Goal: Information Seeking & Learning: Learn about a topic

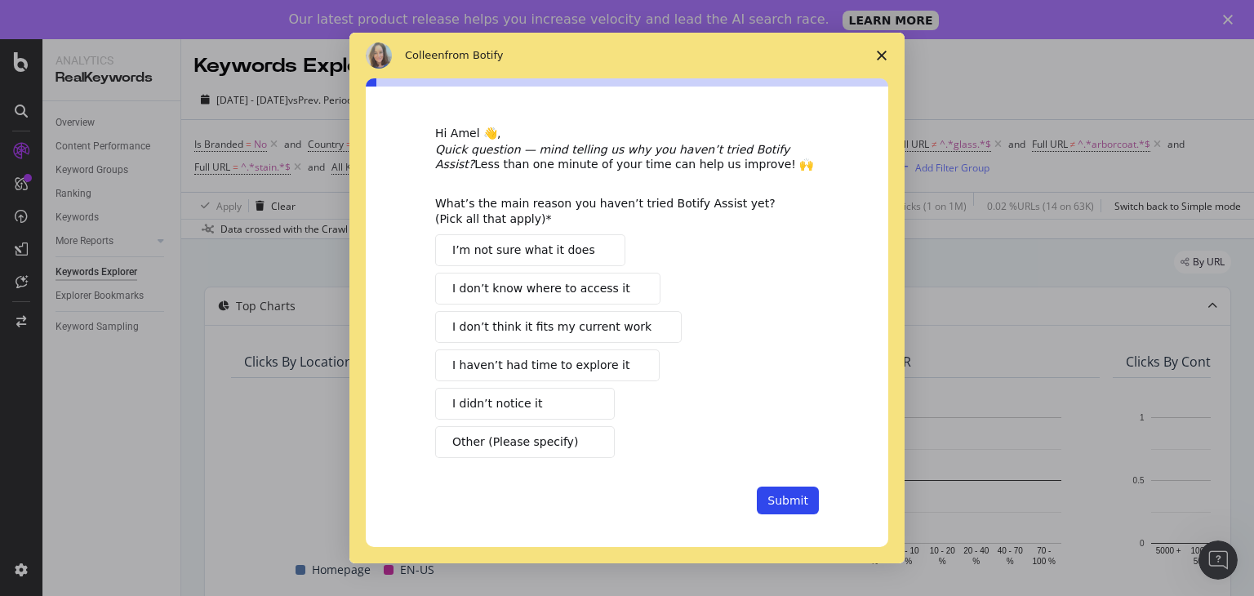
click at [881, 60] on icon "Close survey" at bounding box center [881, 56] width 10 height 10
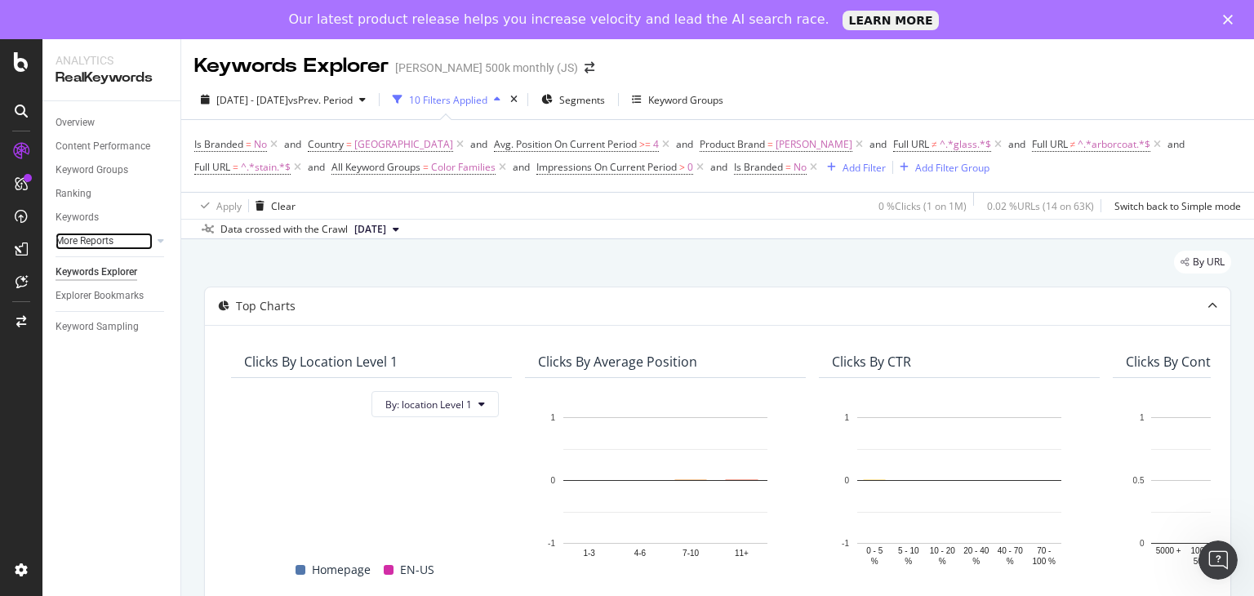
click at [115, 242] on link "More Reports" at bounding box center [103, 241] width 97 height 17
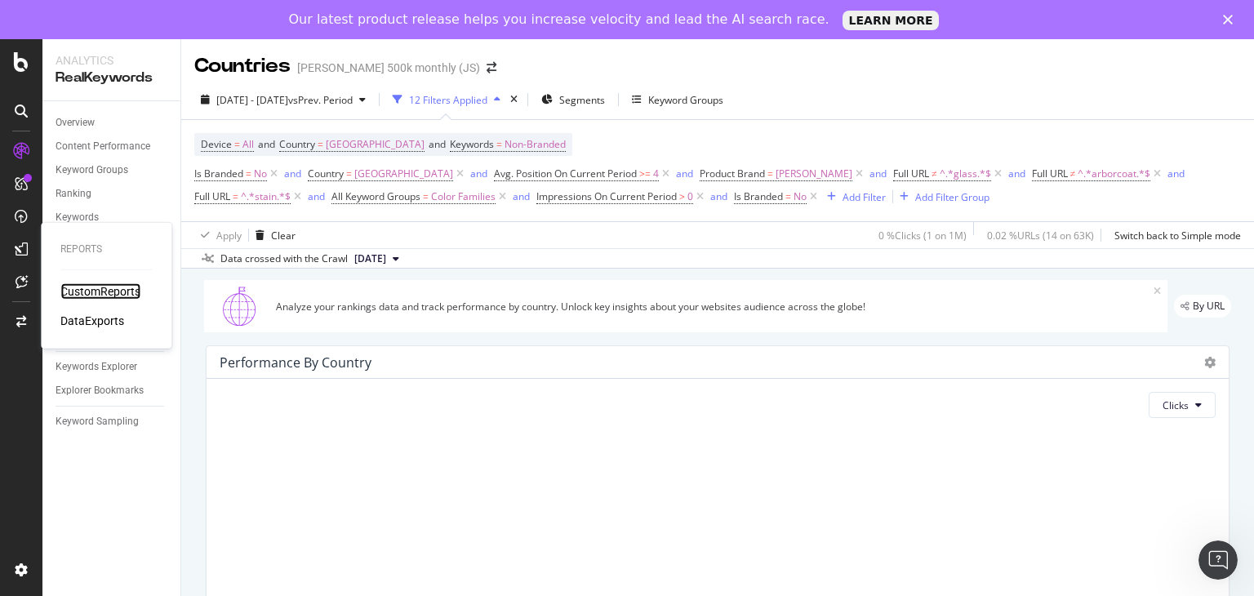
click at [94, 292] on div "CustomReports" at bounding box center [100, 291] width 80 height 16
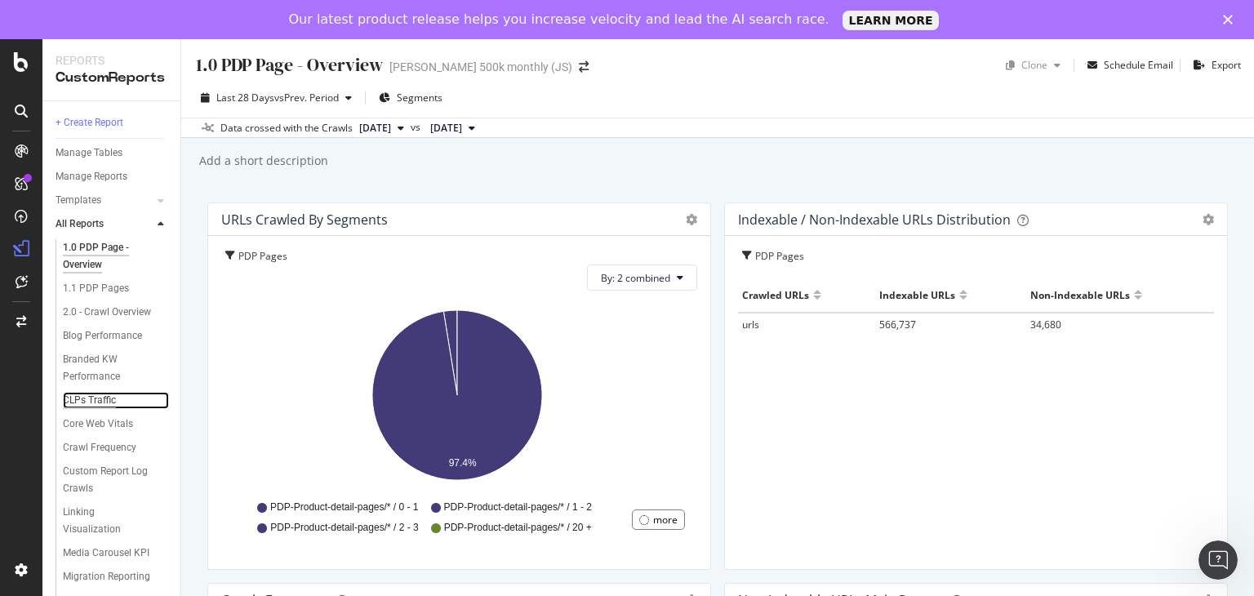
click at [94, 409] on div "CLPs Traffic" at bounding box center [89, 400] width 53 height 17
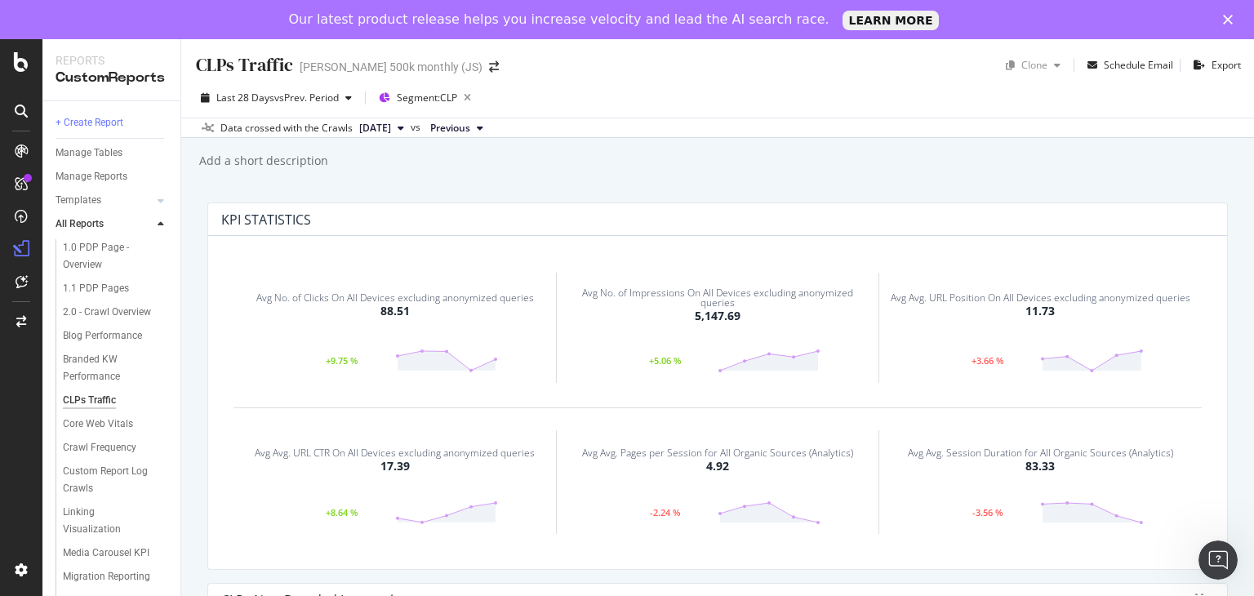
click at [391, 130] on span "[DATE]" at bounding box center [375, 128] width 32 height 15
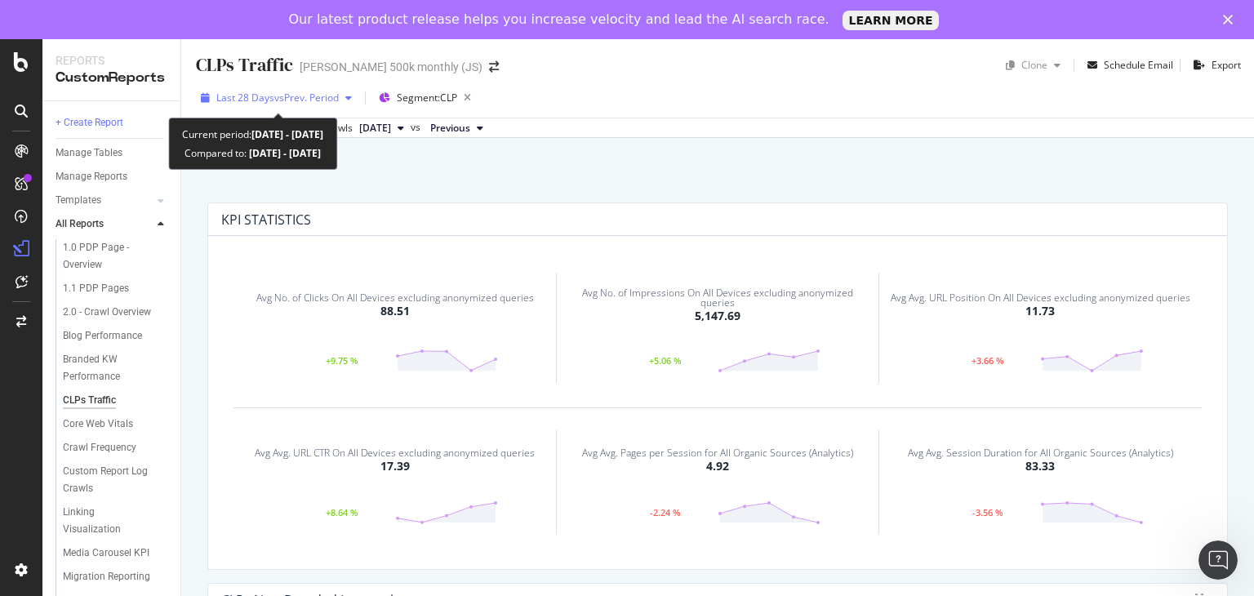
click at [330, 101] on span "vs Prev. Period" at bounding box center [306, 98] width 64 height 14
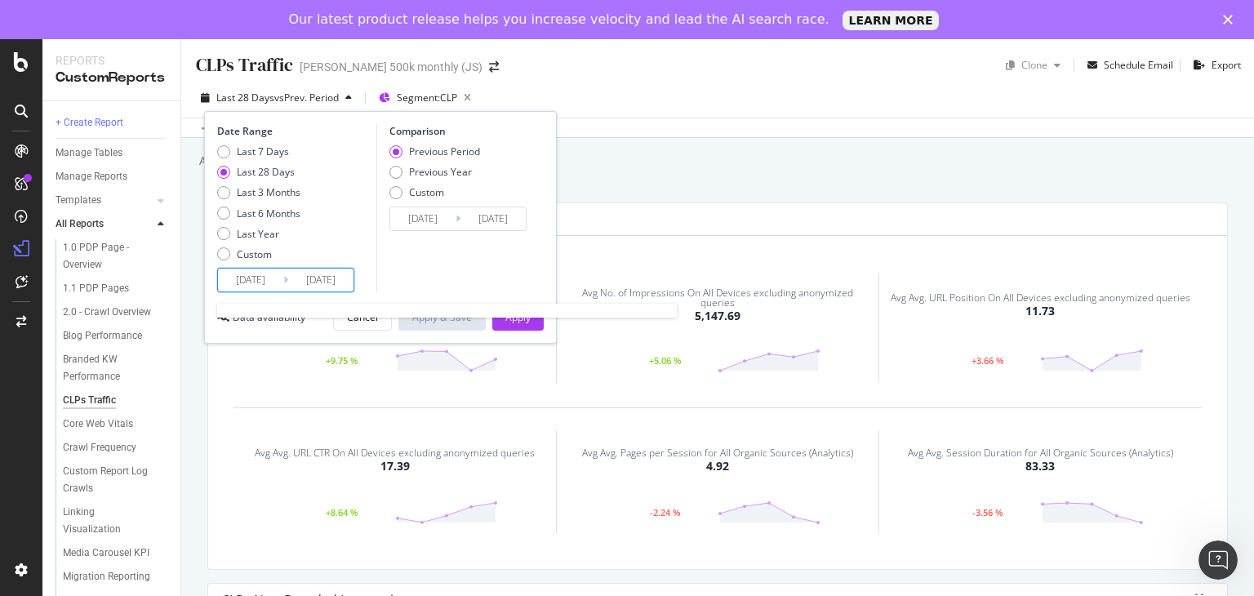
click at [261, 277] on input "[DATE]" at bounding box center [250, 279] width 65 height 23
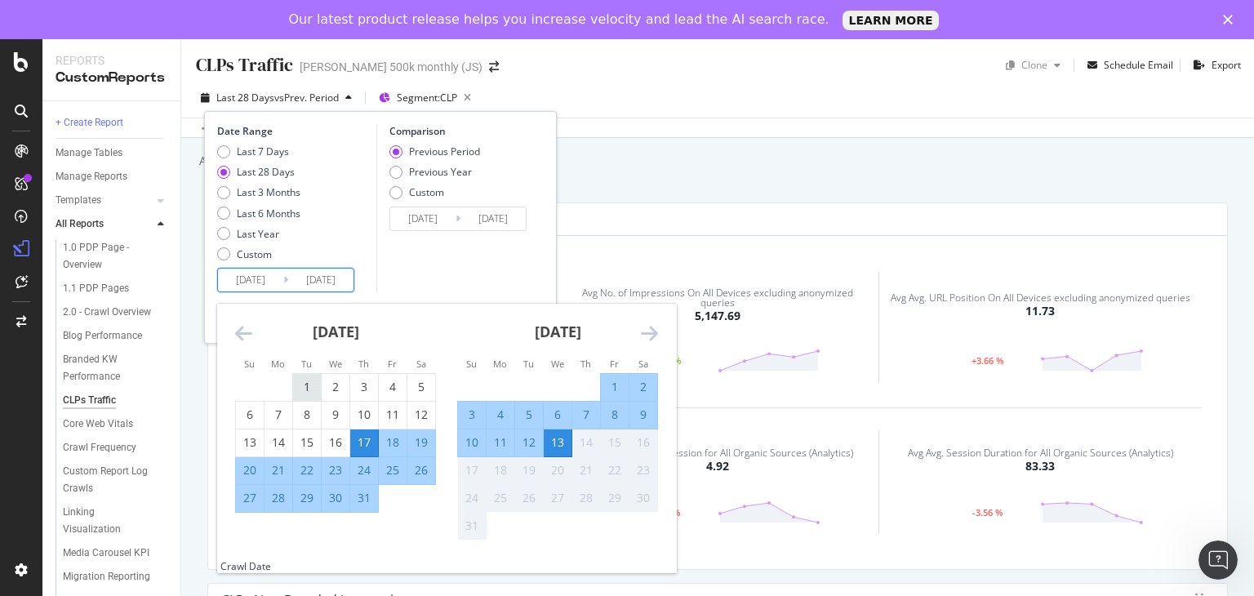
click at [304, 390] on div "1" at bounding box center [307, 387] width 28 height 16
type input "[DATE]"
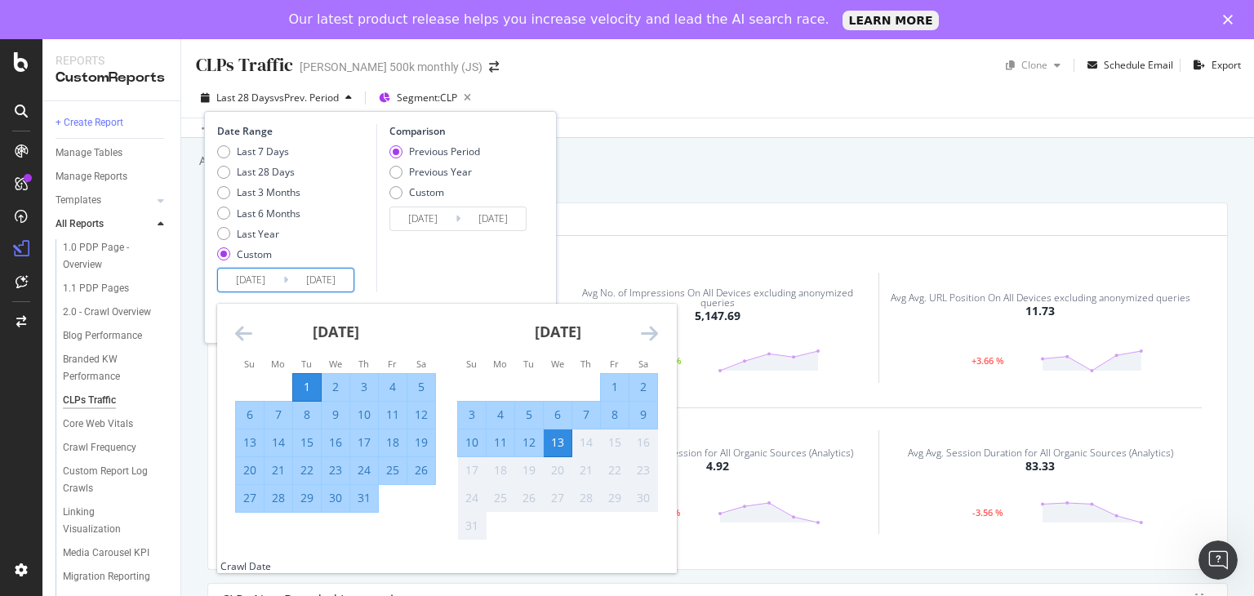
click at [358, 500] on div "31" at bounding box center [364, 498] width 28 height 16
type input "[DATE]"
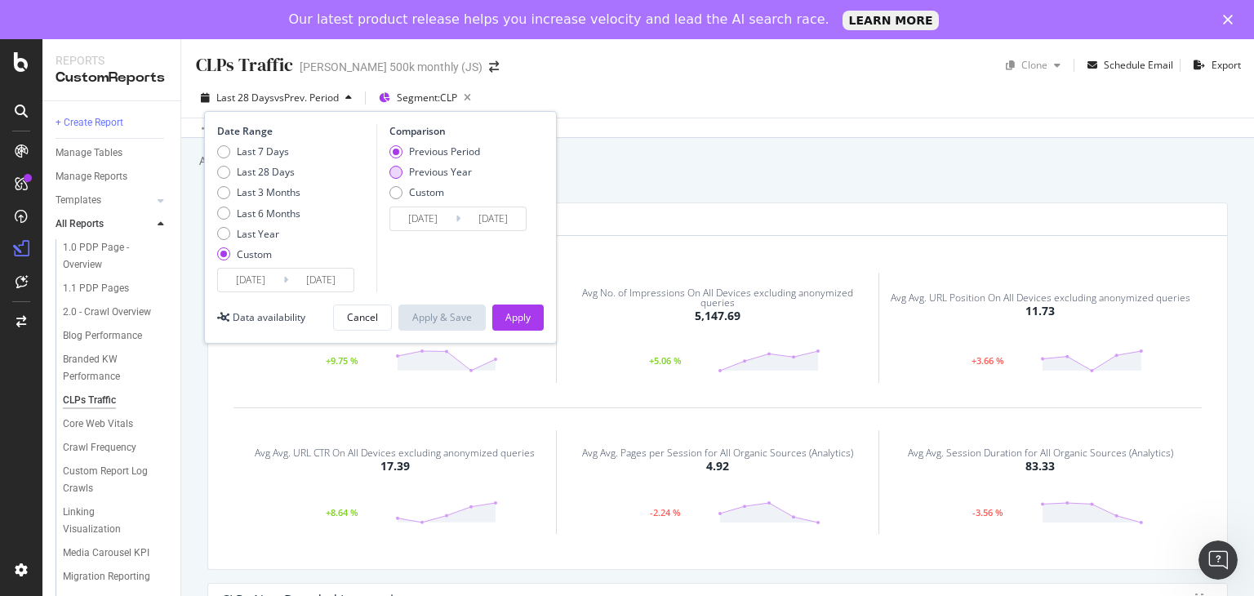
click at [398, 173] on div "Previous Year" at bounding box center [395, 172] width 13 height 13
type input "[DATE]"
click at [397, 151] on div "Previous Period" at bounding box center [395, 151] width 13 height 13
type input "[DATE]"
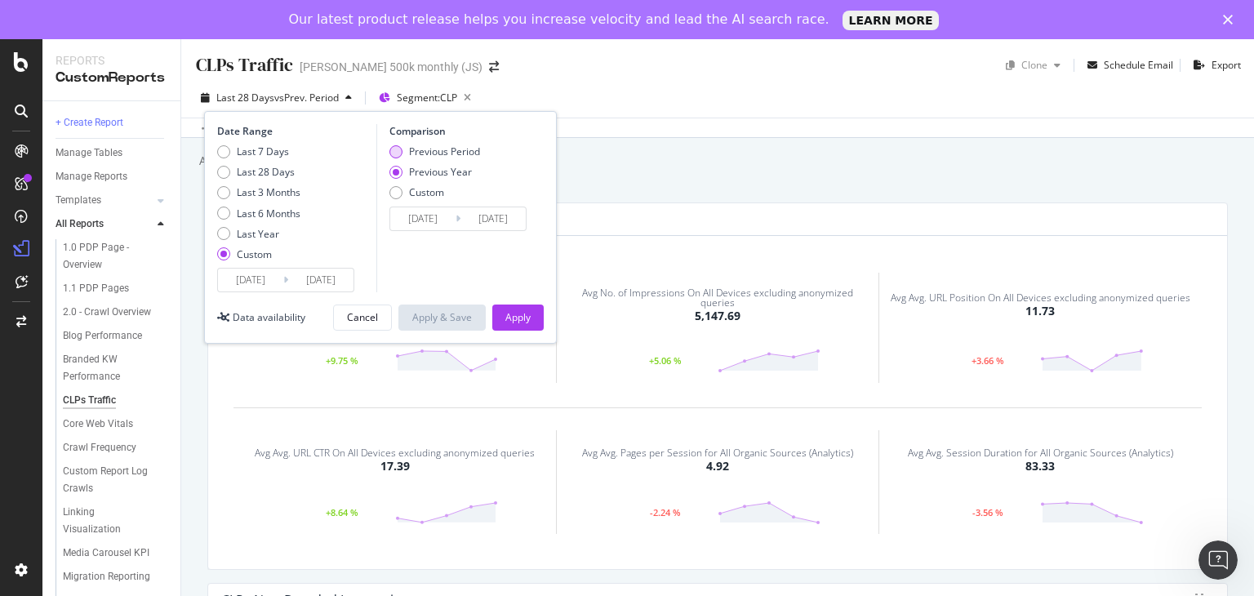
type input "[DATE]"
click at [522, 313] on div "Apply" at bounding box center [517, 317] width 25 height 14
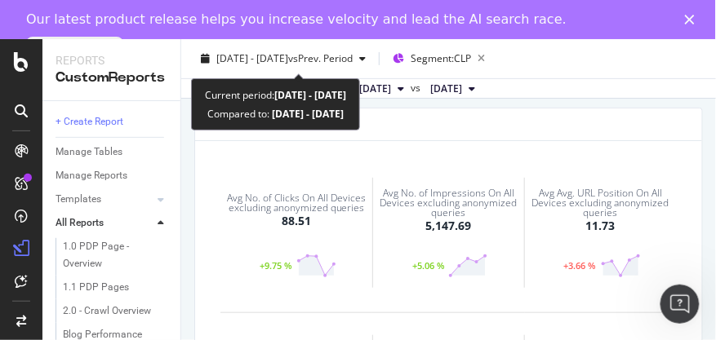
scroll to position [82, 0]
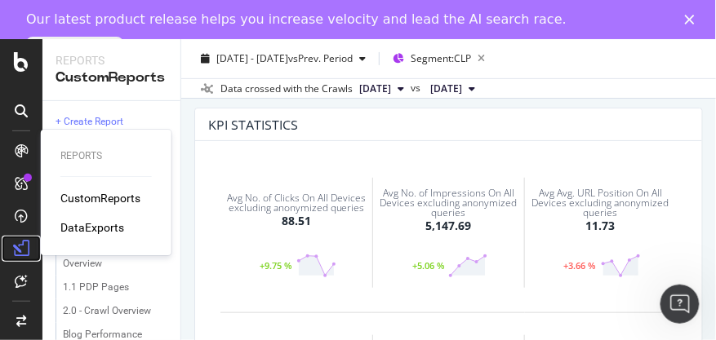
click at [21, 247] on icon at bounding box center [21, 249] width 16 height 16
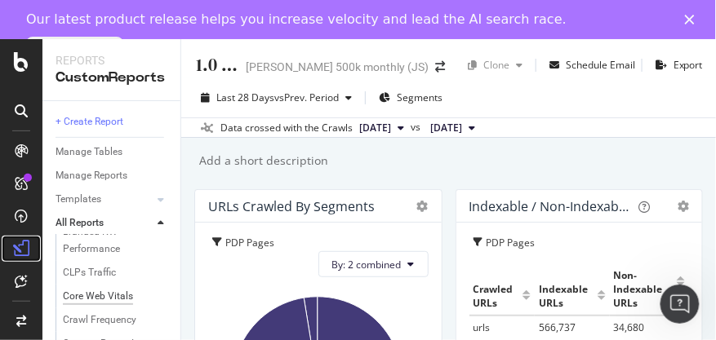
scroll to position [140, 0]
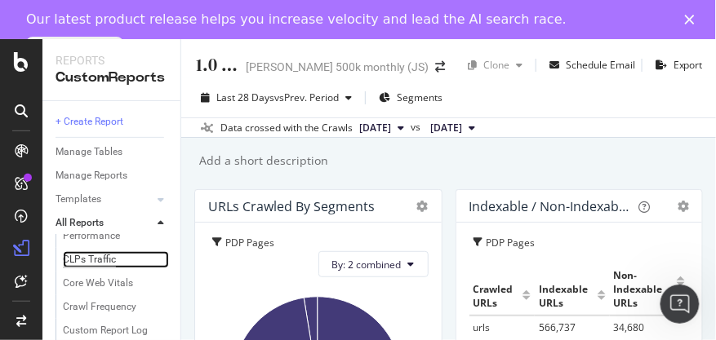
click at [88, 268] on div "CLPs Traffic" at bounding box center [89, 259] width 53 height 17
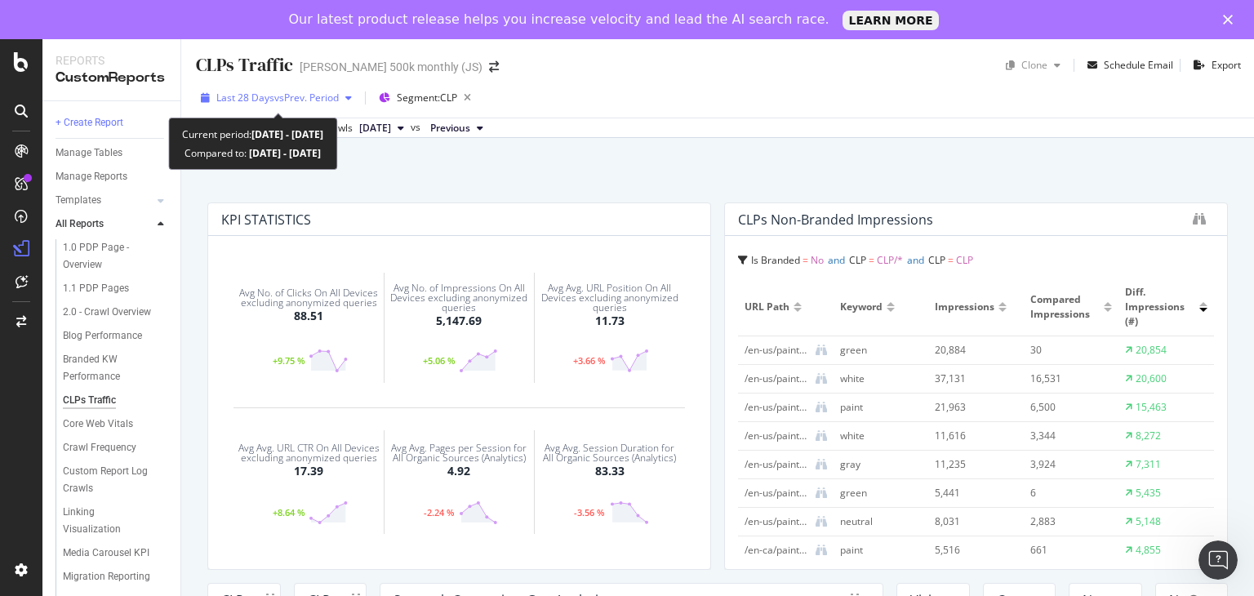
click at [322, 99] on span "vs Prev. Period" at bounding box center [306, 98] width 64 height 14
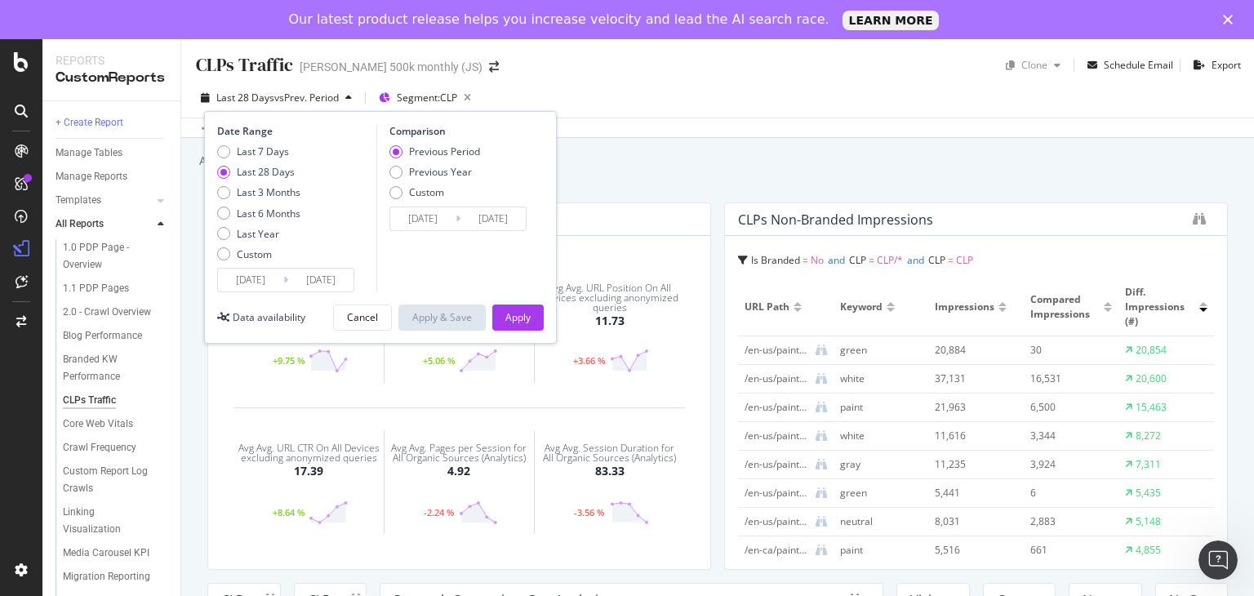
click at [257, 283] on input "[DATE]" at bounding box center [250, 279] width 65 height 23
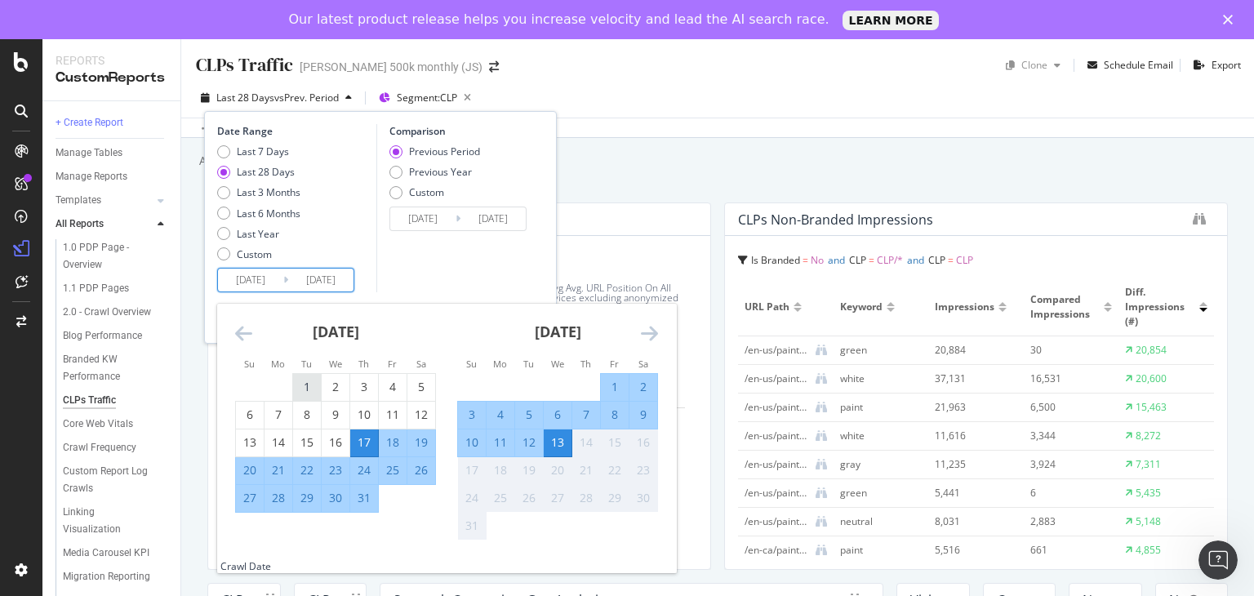
click at [298, 379] on div "1" at bounding box center [307, 387] width 28 height 16
type input "[DATE]"
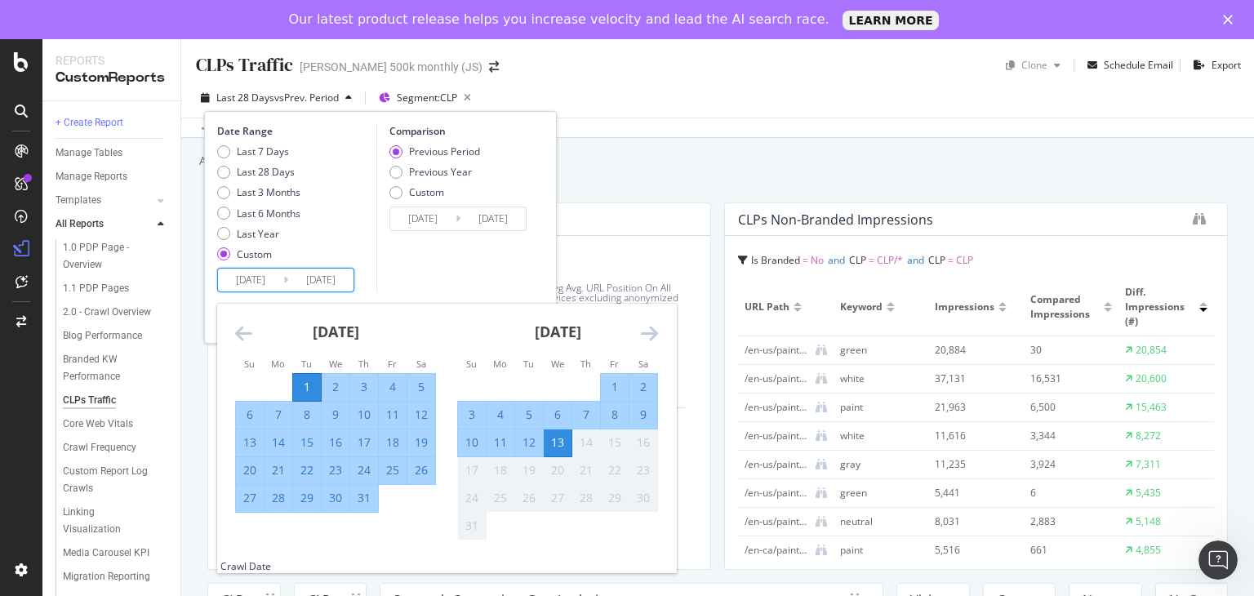
click at [370, 497] on div "31" at bounding box center [364, 498] width 28 height 16
type input "[DATE]"
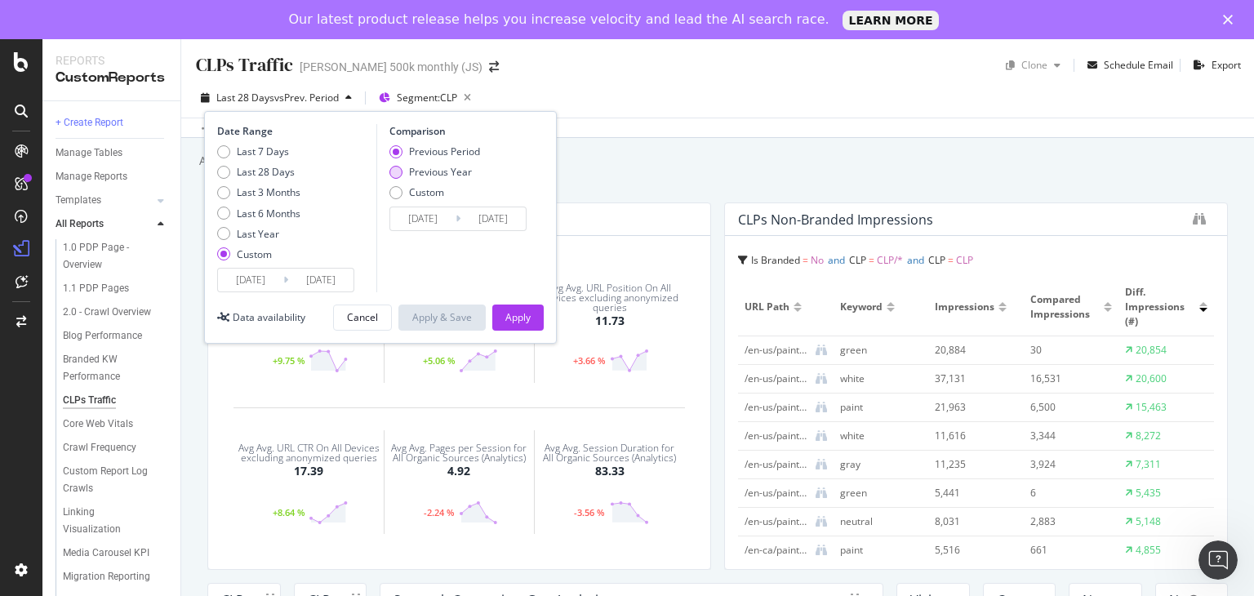
click at [421, 171] on div "Previous Year" at bounding box center [440, 172] width 63 height 14
type input "[DATE]"
click at [415, 150] on div "Previous Period" at bounding box center [444, 151] width 71 height 14
type input "[DATE]"
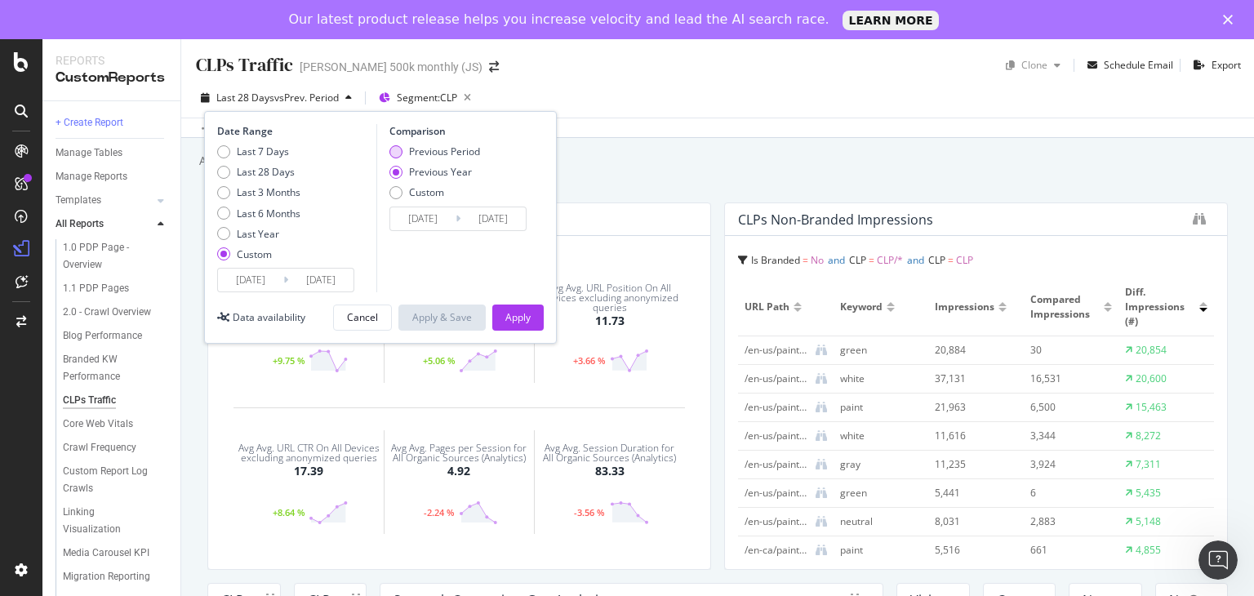
type input "[DATE]"
click at [522, 319] on div "Apply" at bounding box center [517, 317] width 25 height 14
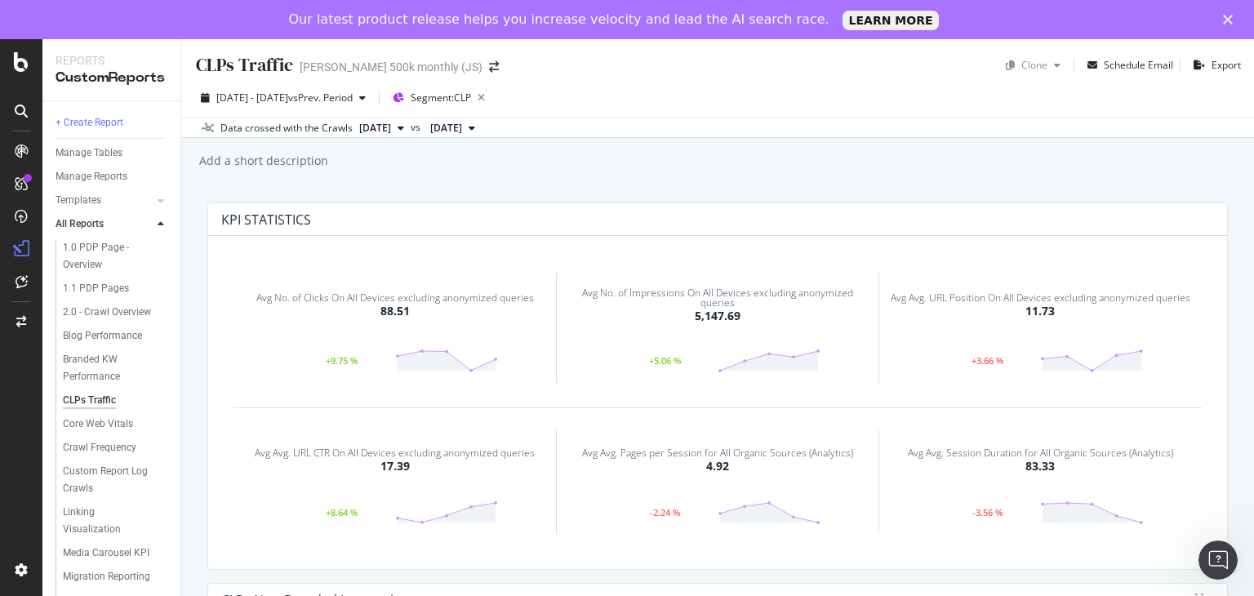
click at [340, 360] on div "+9.75 %" at bounding box center [342, 361] width 105 height 8
click at [333, 361] on div "+9.75 %" at bounding box center [342, 361] width 105 height 8
click at [428, 361] on polygon at bounding box center [446, 361] width 99 height 20
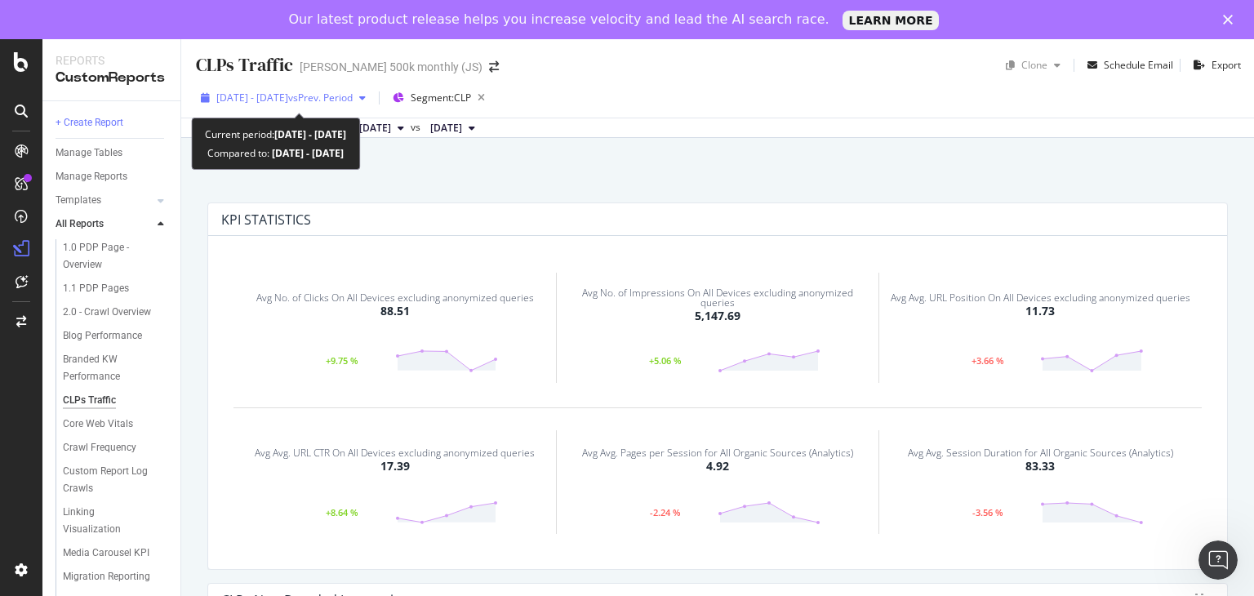
click at [288, 99] on span "[DATE] - [DATE]" at bounding box center [252, 98] width 72 height 14
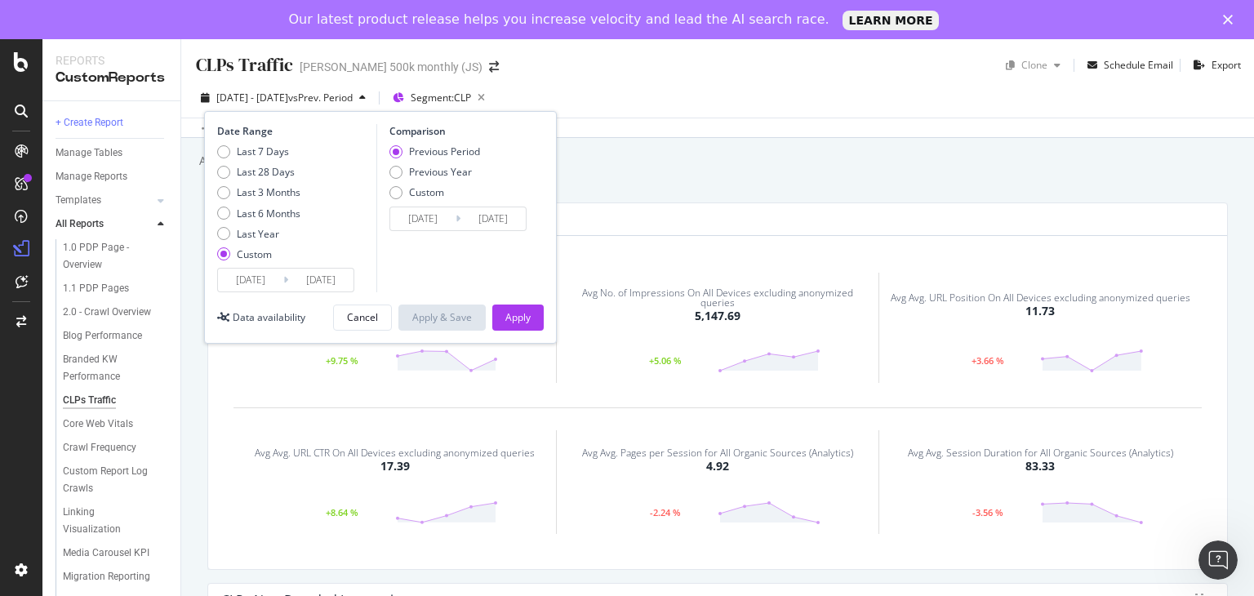
click at [637, 197] on div "CLPs Traffic CLPs Traffic [PERSON_NAME] 500k monthly (JS) Clone Schedule Email …" at bounding box center [717, 337] width 1072 height 596
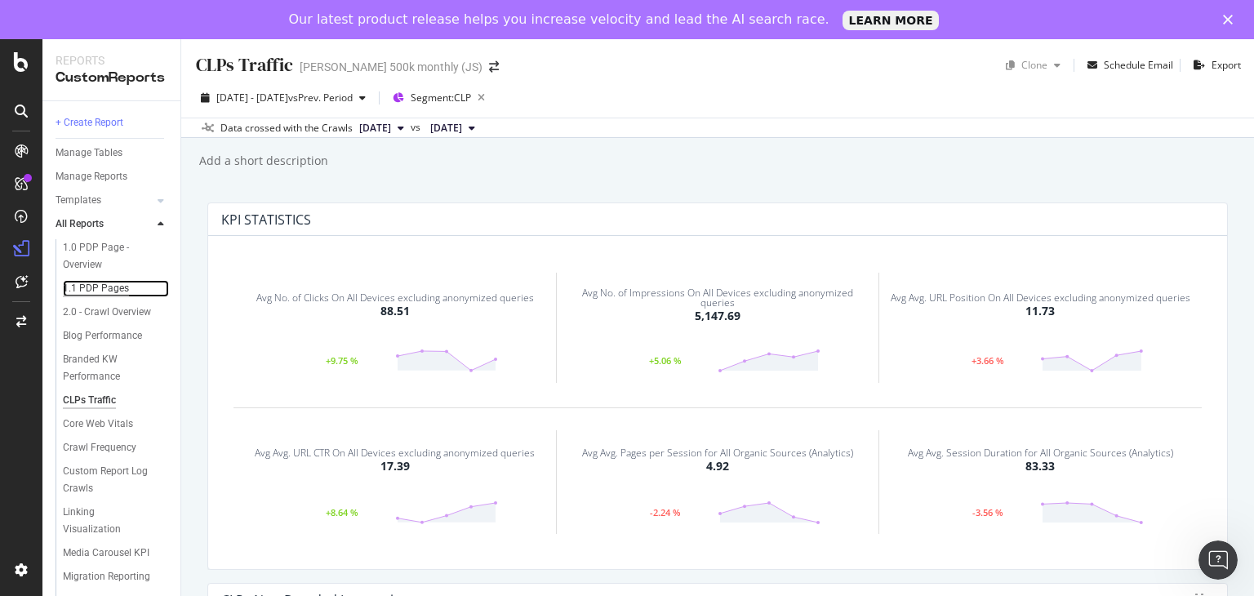
click at [95, 291] on div "1.1 PDP Pages" at bounding box center [96, 288] width 66 height 17
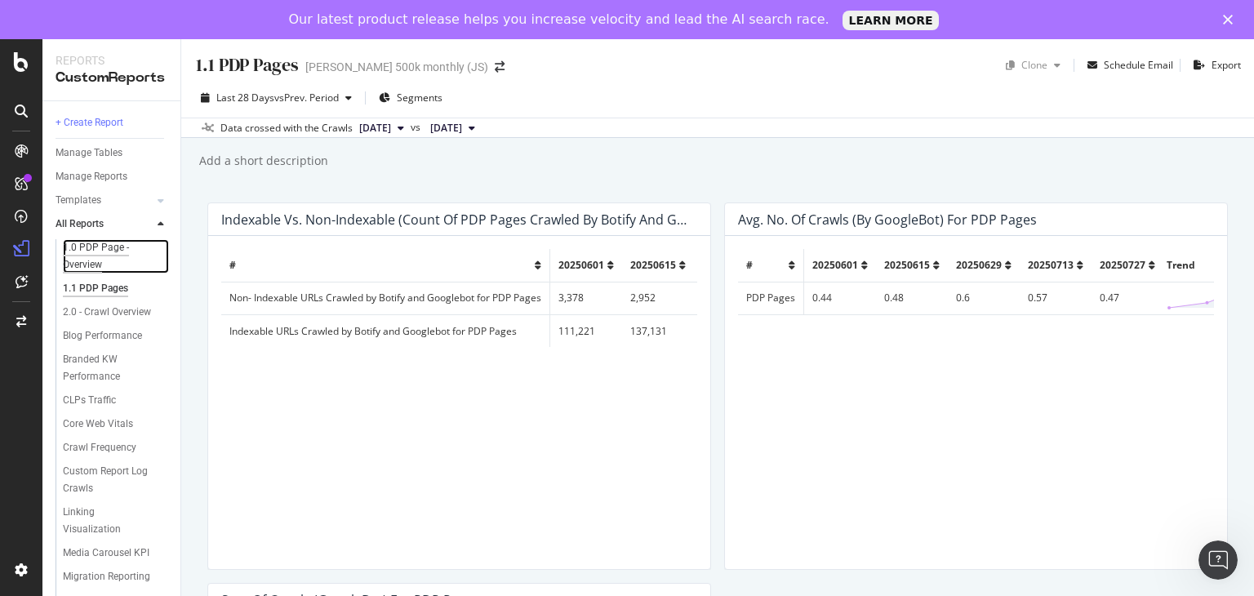
click at [97, 247] on div "1.0 PDP Page - Overview" at bounding box center [109, 256] width 92 height 34
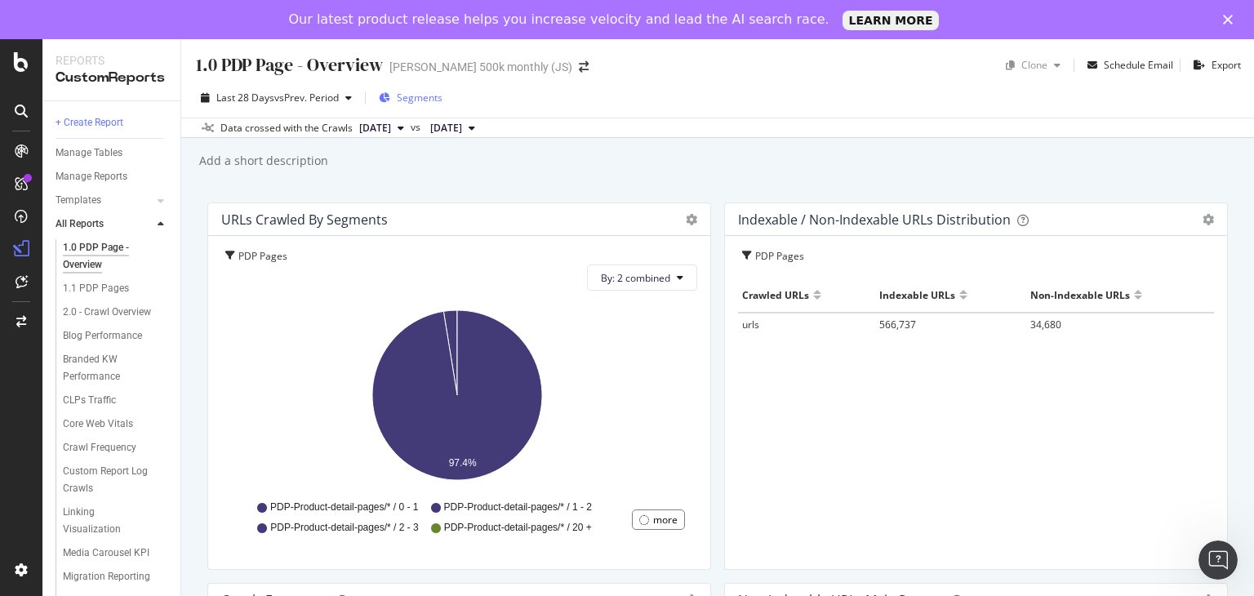
click at [419, 100] on span "Segments" at bounding box center [420, 98] width 46 height 14
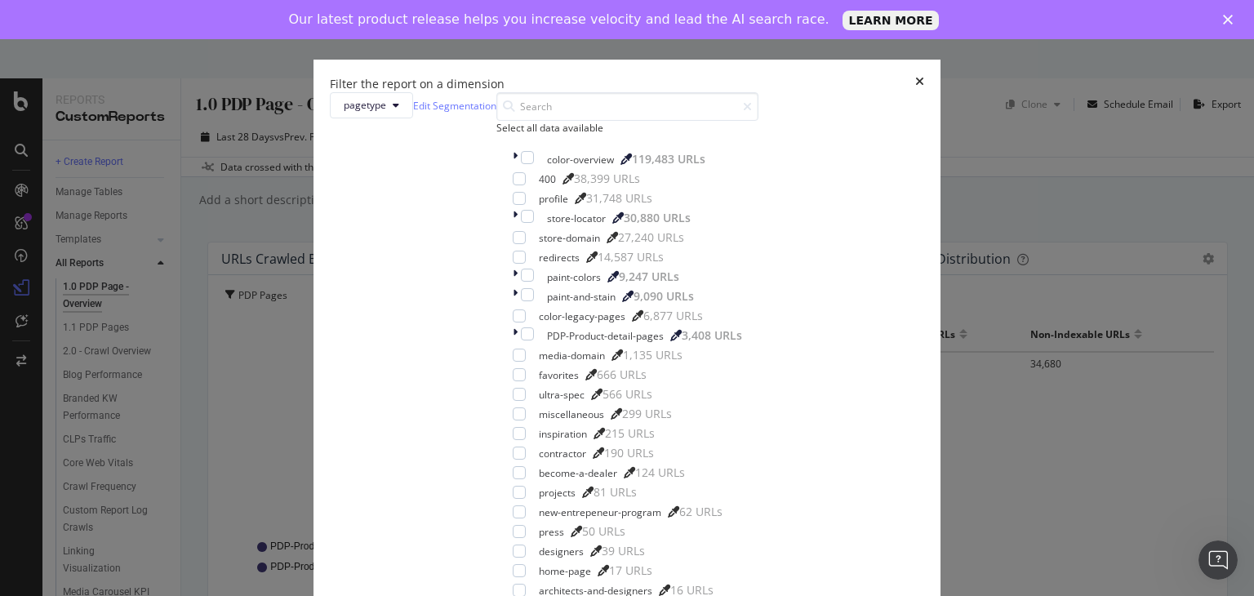
click at [915, 76] on icon "times" at bounding box center [919, 84] width 9 height 16
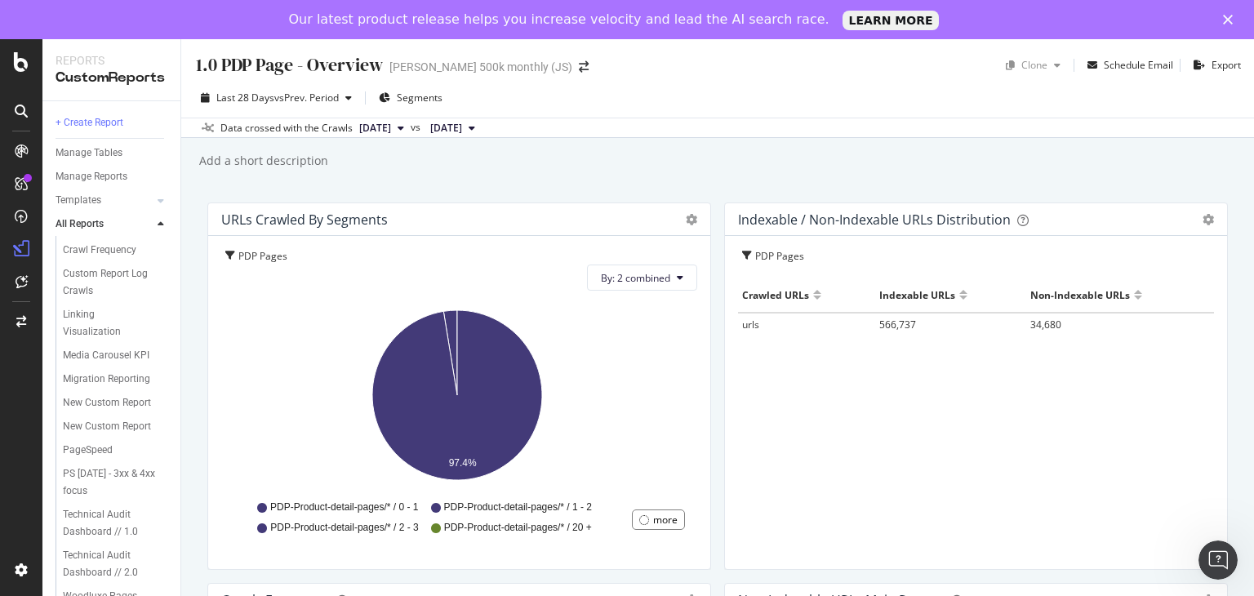
scroll to position [300, 0]
click at [89, 492] on div "PS [DATE] - 3xx & 4xx focus" at bounding box center [109, 482] width 93 height 34
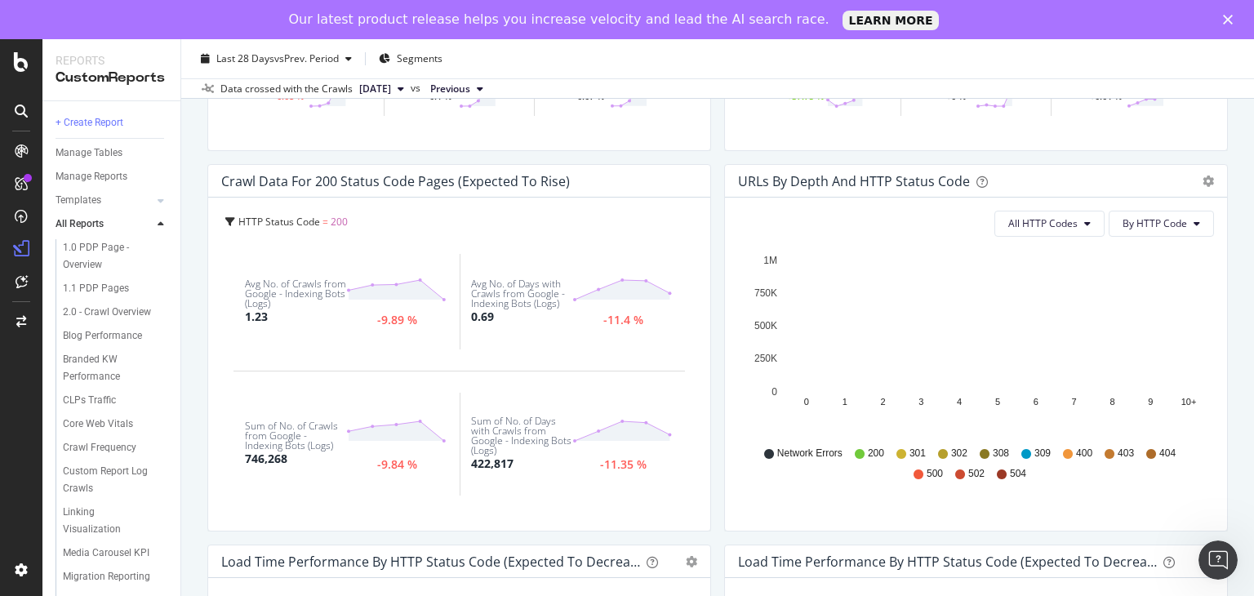
scroll to position [816, 0]
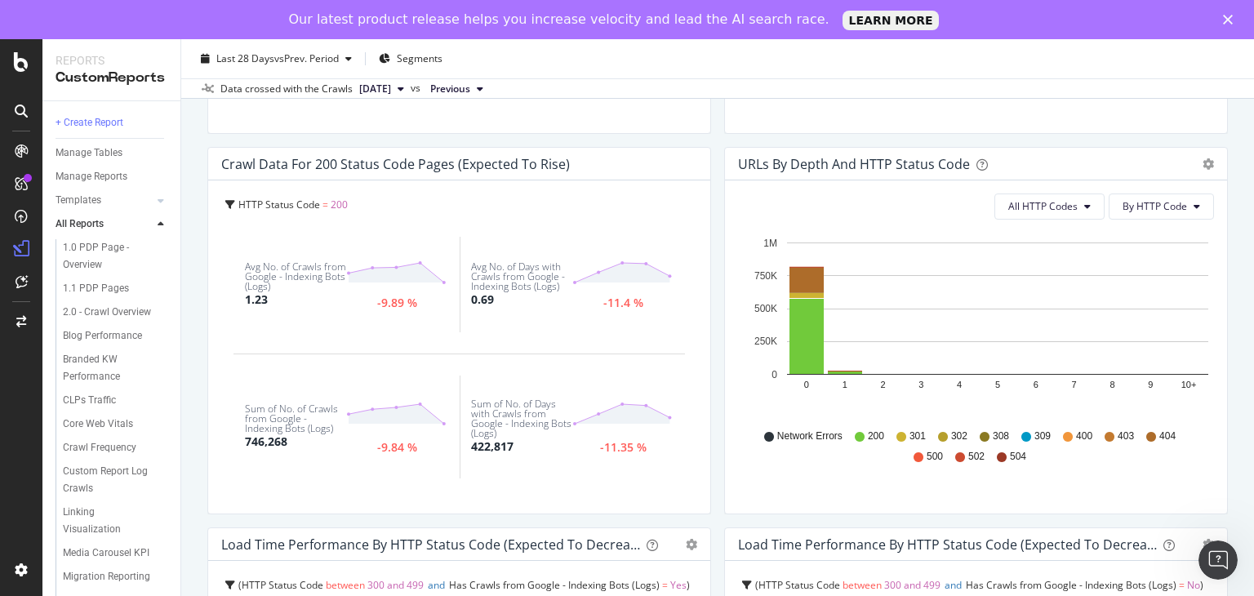
click at [909, 436] on span "301" at bounding box center [917, 436] width 16 height 14
click at [896, 437] on icon at bounding box center [901, 437] width 10 height 10
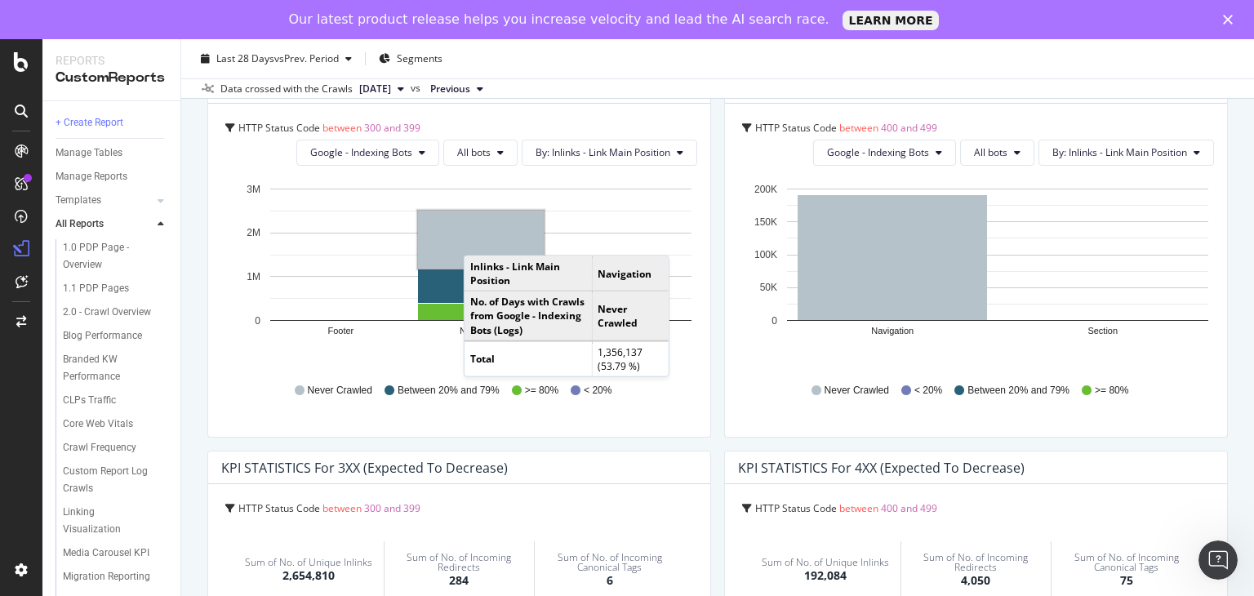
scroll to position [0, 0]
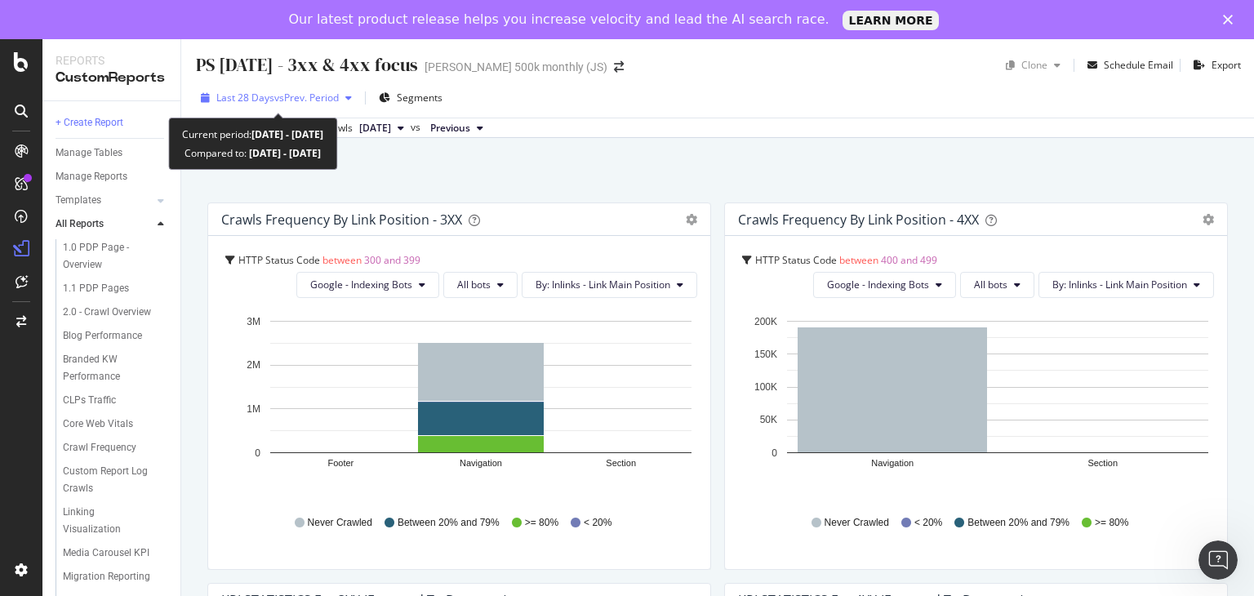
click at [315, 89] on div "Last 28 Days vs Prev. Period" at bounding box center [276, 98] width 164 height 24
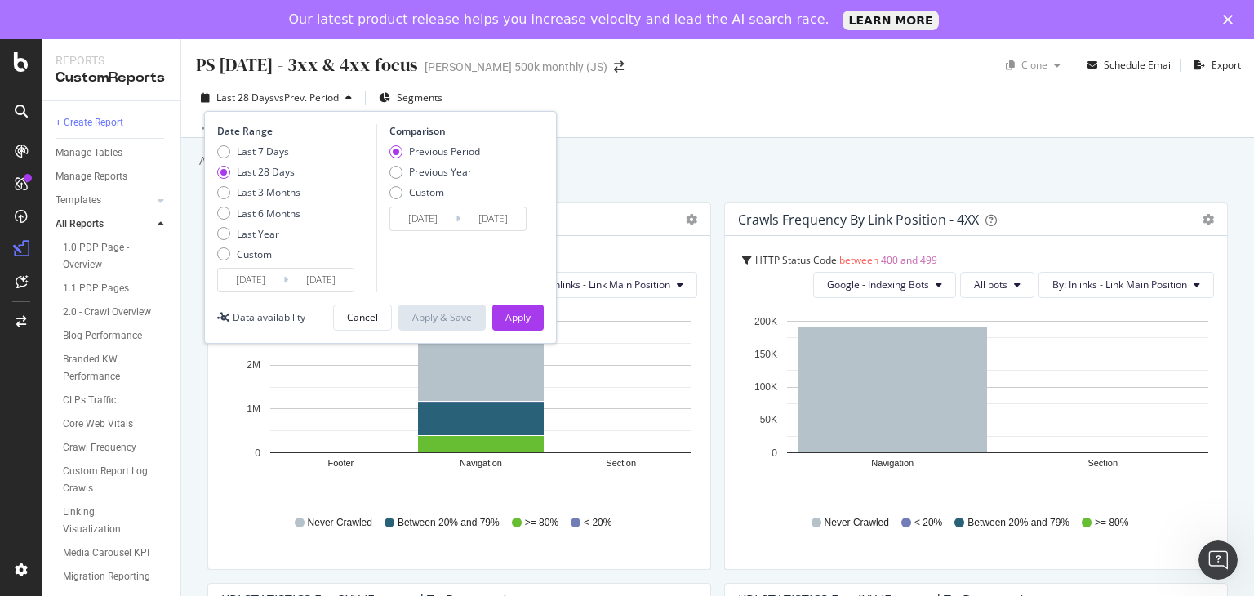
click at [278, 282] on input "[DATE]" at bounding box center [250, 279] width 65 height 23
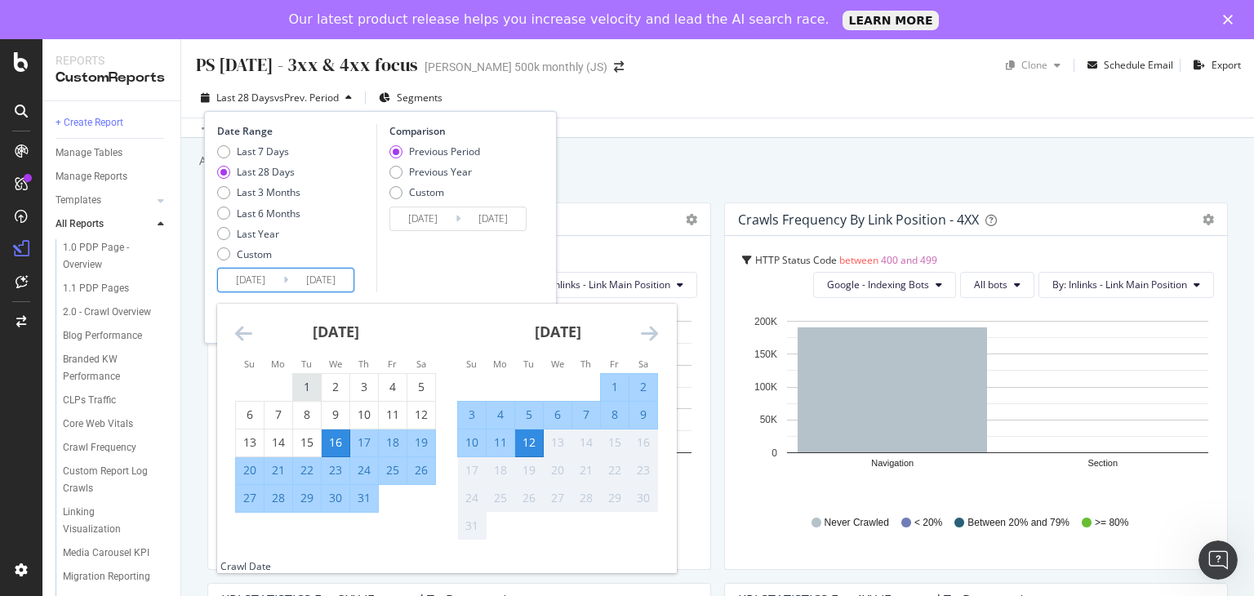
click at [310, 388] on div "1" at bounding box center [307, 387] width 28 height 16
type input "[DATE]"
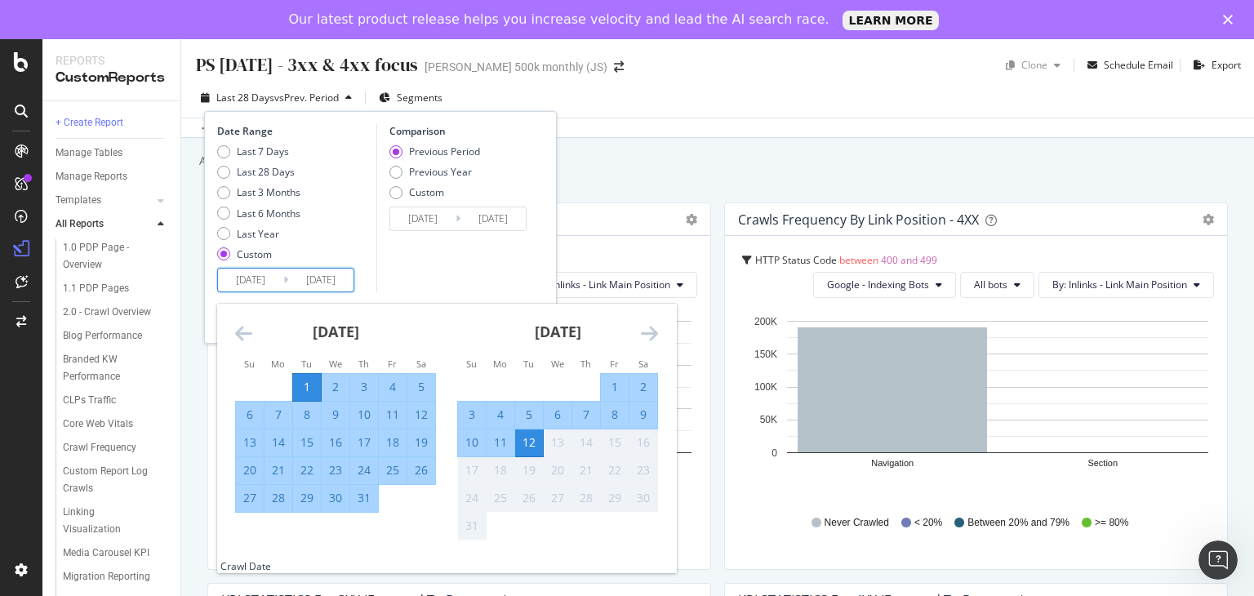
click at [370, 497] on div "31" at bounding box center [364, 498] width 28 height 16
type input "[DATE]"
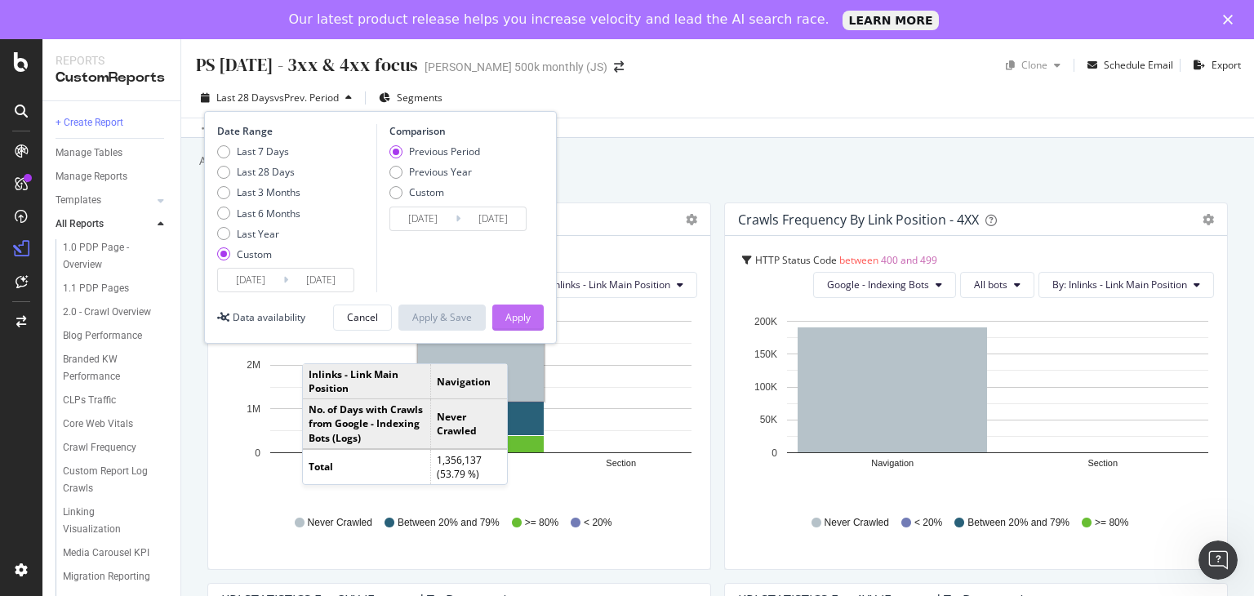
click at [515, 312] on div "Apply" at bounding box center [517, 317] width 25 height 14
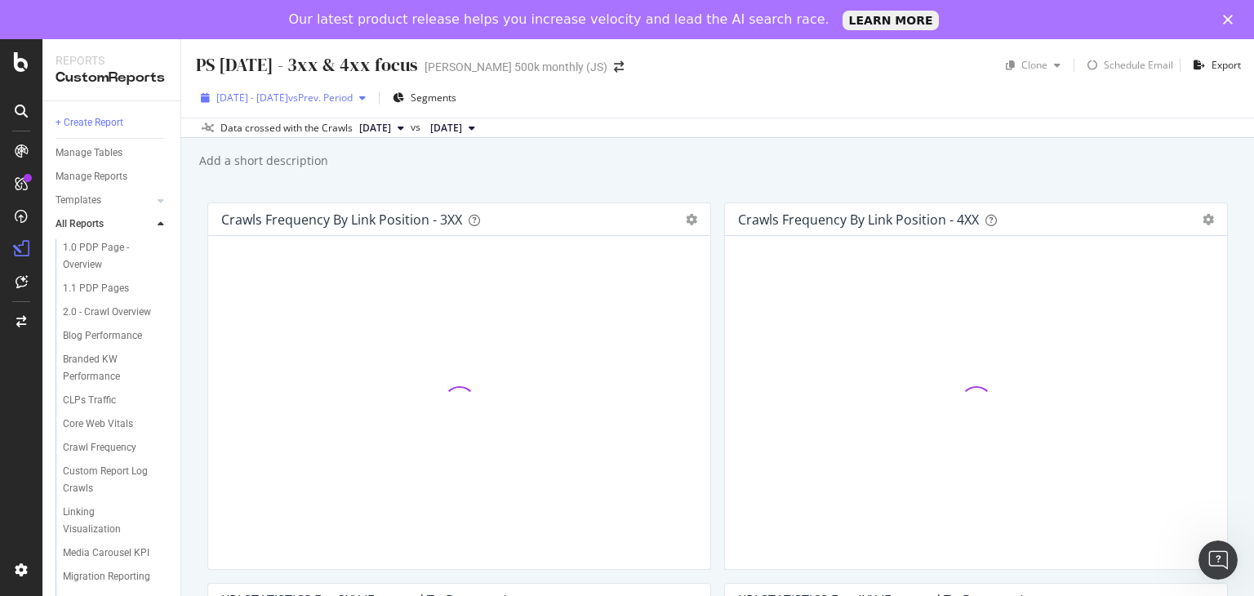
click at [343, 95] on span "vs Prev. Period" at bounding box center [320, 98] width 64 height 14
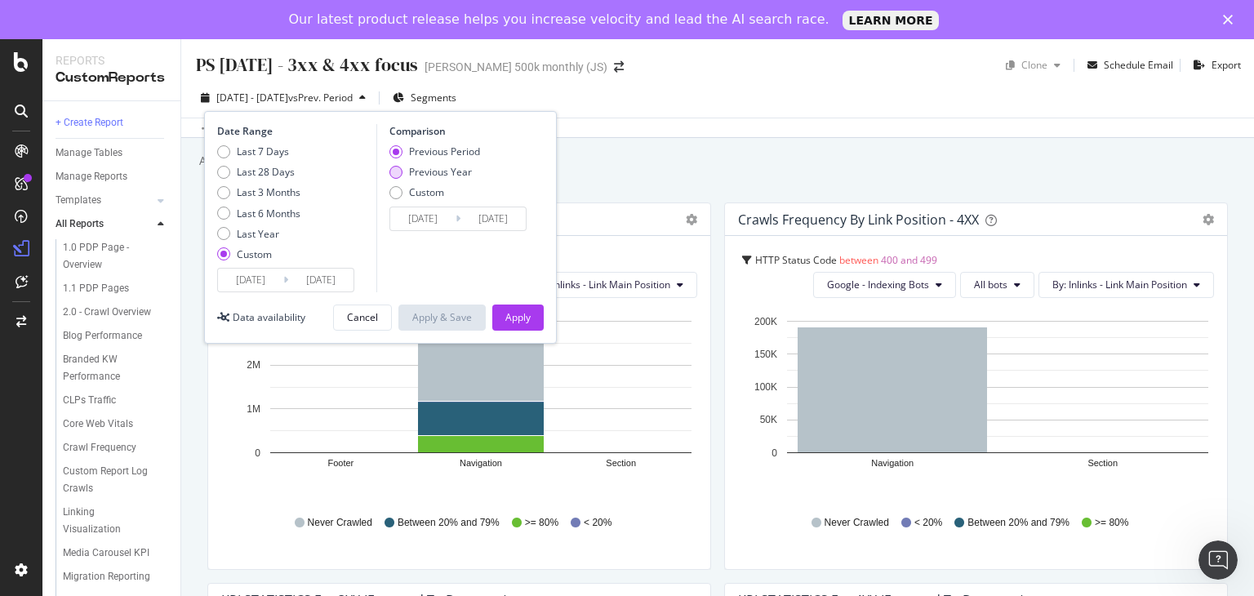
click at [409, 176] on div "Previous Year" at bounding box center [440, 172] width 63 height 14
type input "[DATE]"
click at [453, 220] on input "[DATE]" at bounding box center [422, 218] width 65 height 23
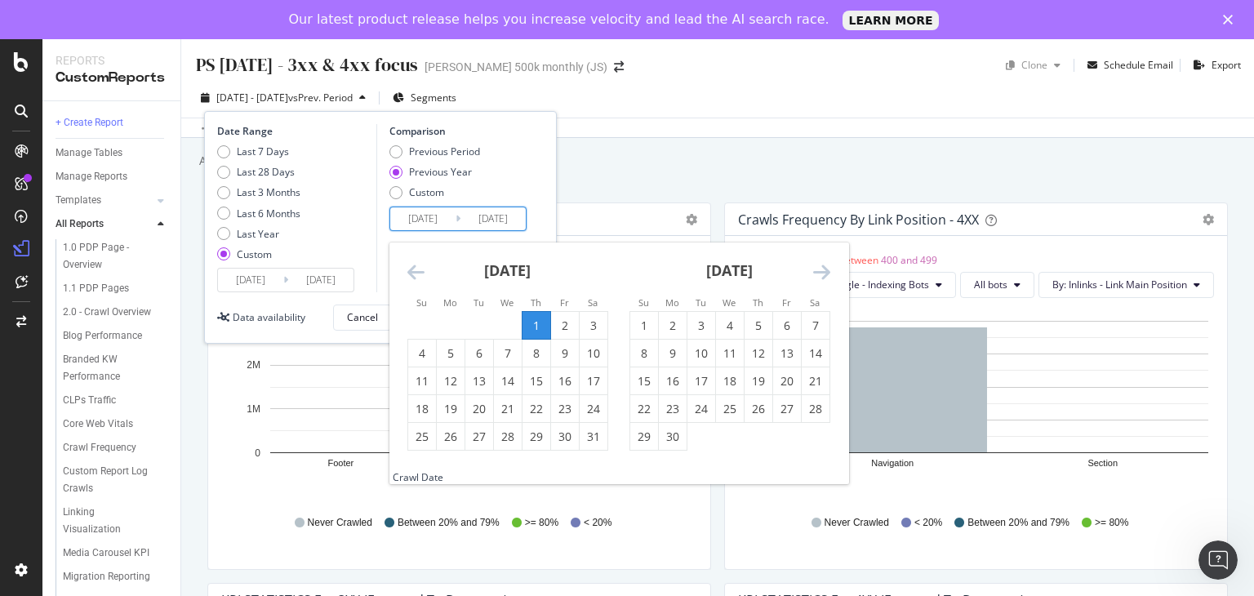
click at [534, 312] on td "1" at bounding box center [535, 326] width 29 height 28
type input "[DATE]"
click at [588, 437] on div "31" at bounding box center [593, 436] width 28 height 16
type input "[DATE]"
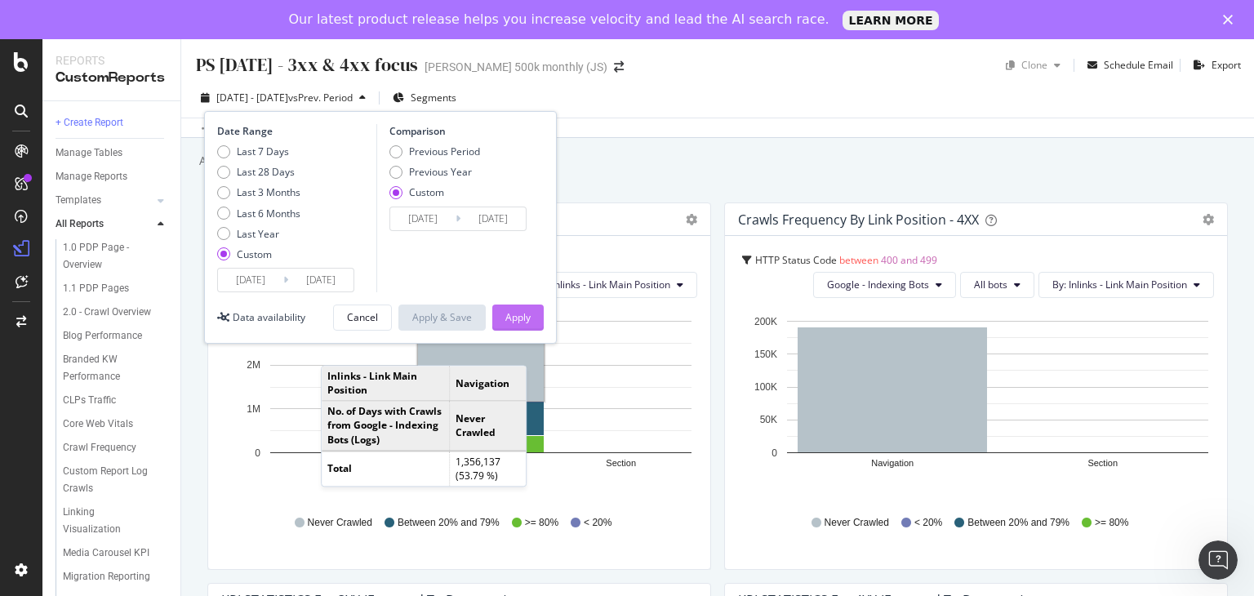
click at [516, 314] on div "Apply" at bounding box center [517, 317] width 25 height 14
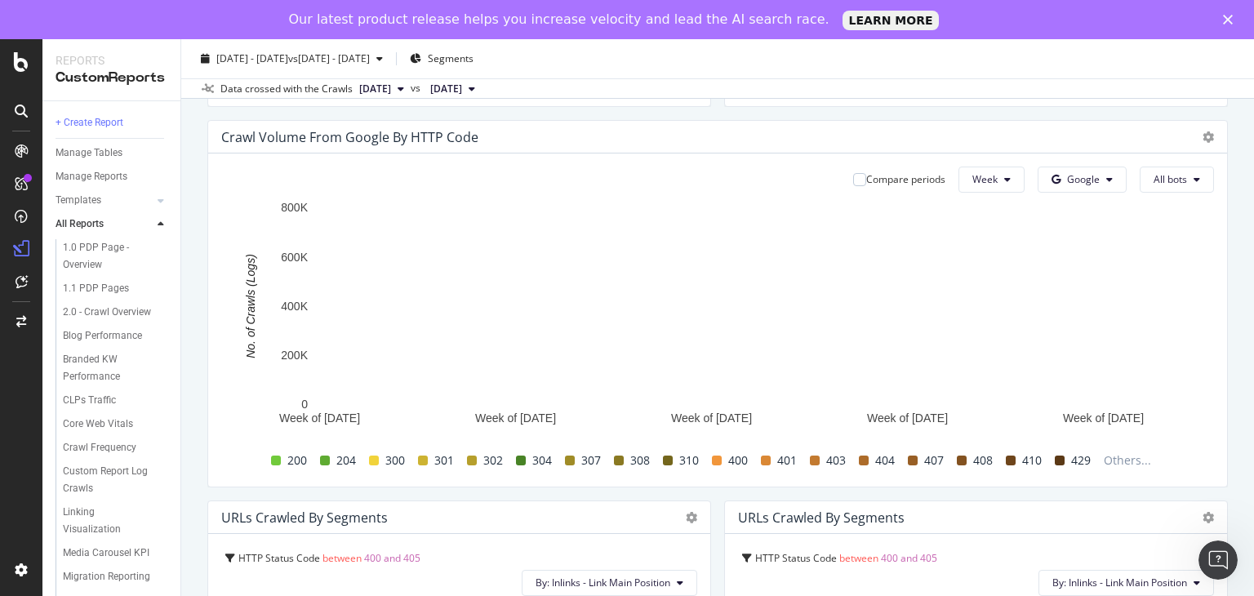
scroll to position [1632, 0]
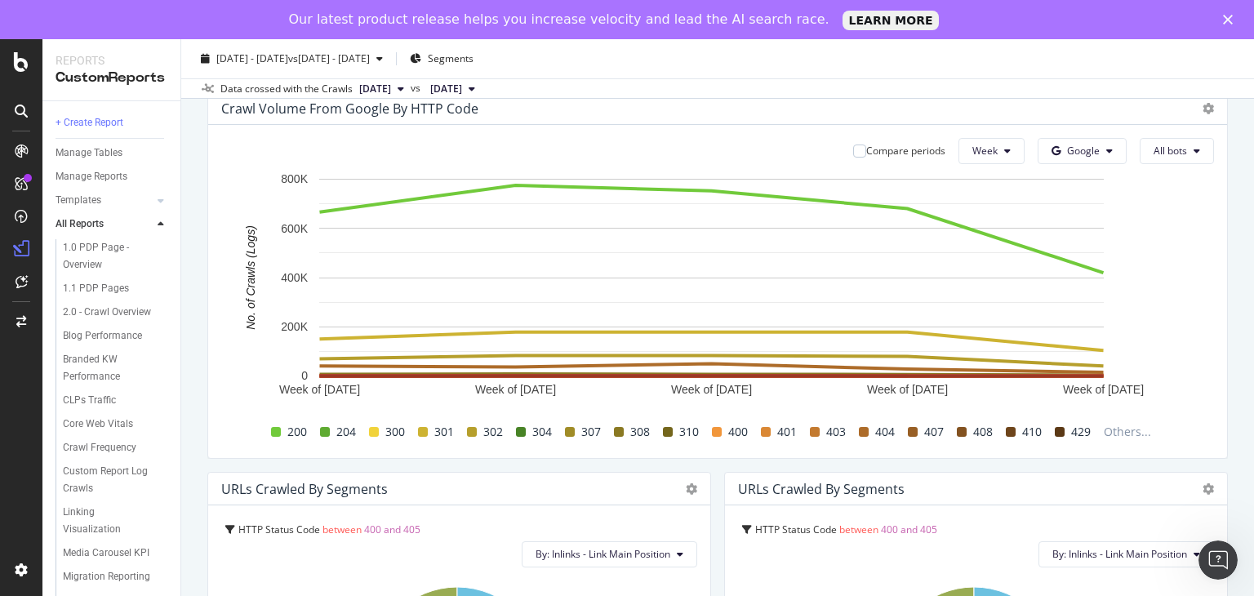
click at [420, 437] on span at bounding box center [423, 432] width 10 height 10
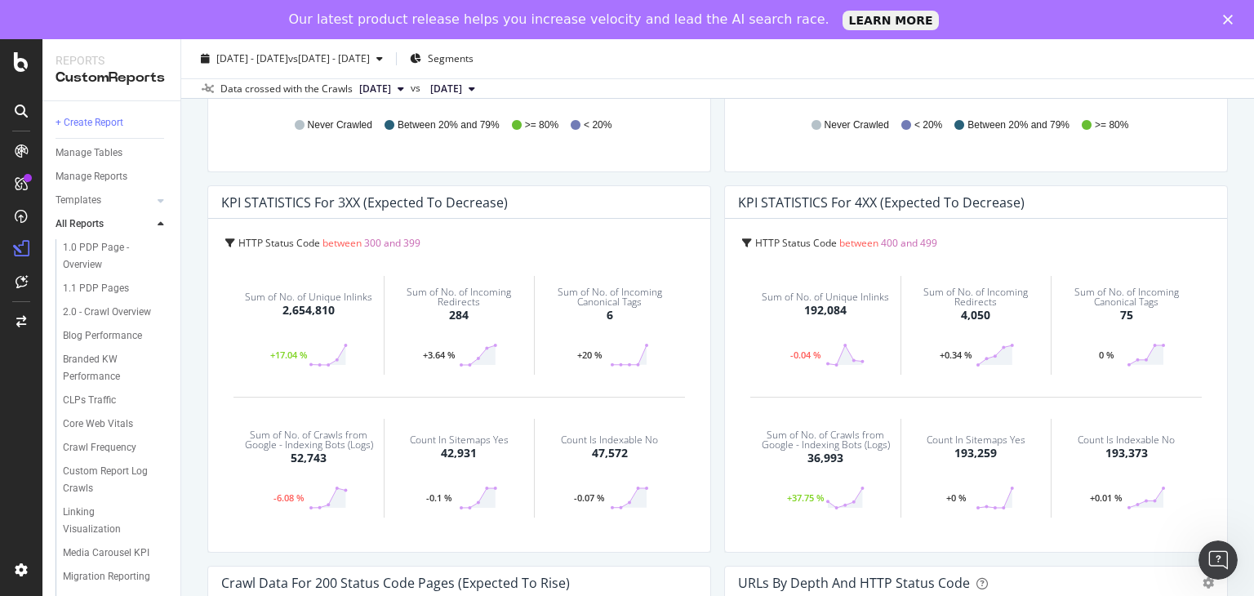
scroll to position [369, 0]
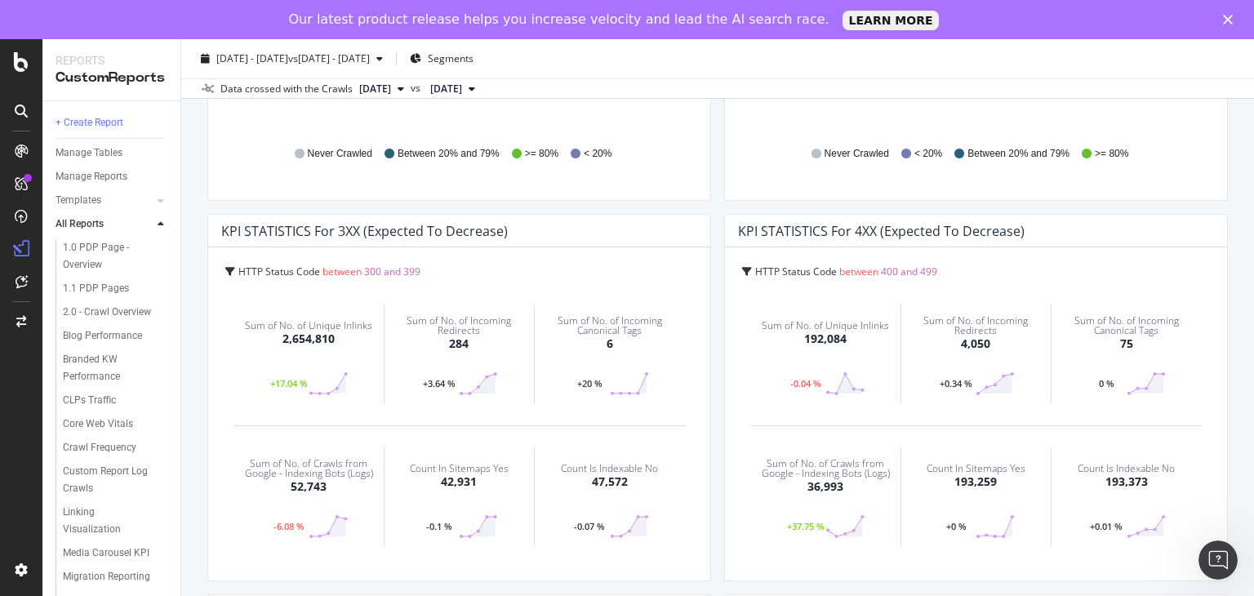
click at [281, 382] on div "+17.04 %" at bounding box center [288, 383] width 40 height 8
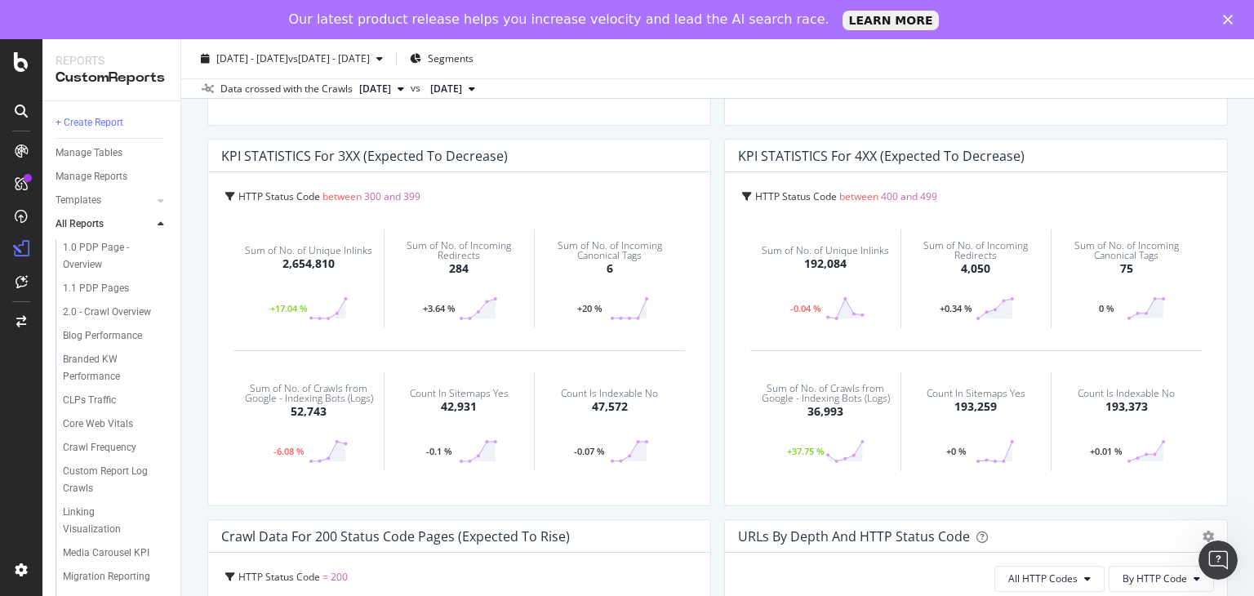
scroll to position [450, 0]
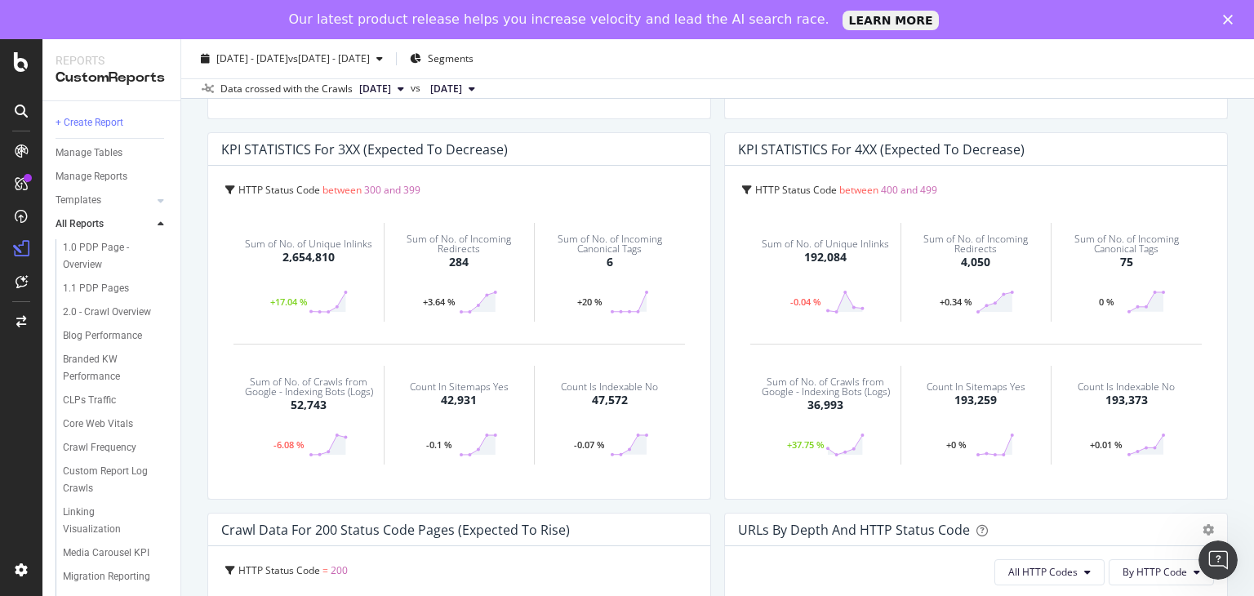
click at [286, 301] on div "+17.04 %" at bounding box center [288, 302] width 40 height 8
click at [296, 259] on div "2,654,810" at bounding box center [308, 257] width 52 height 16
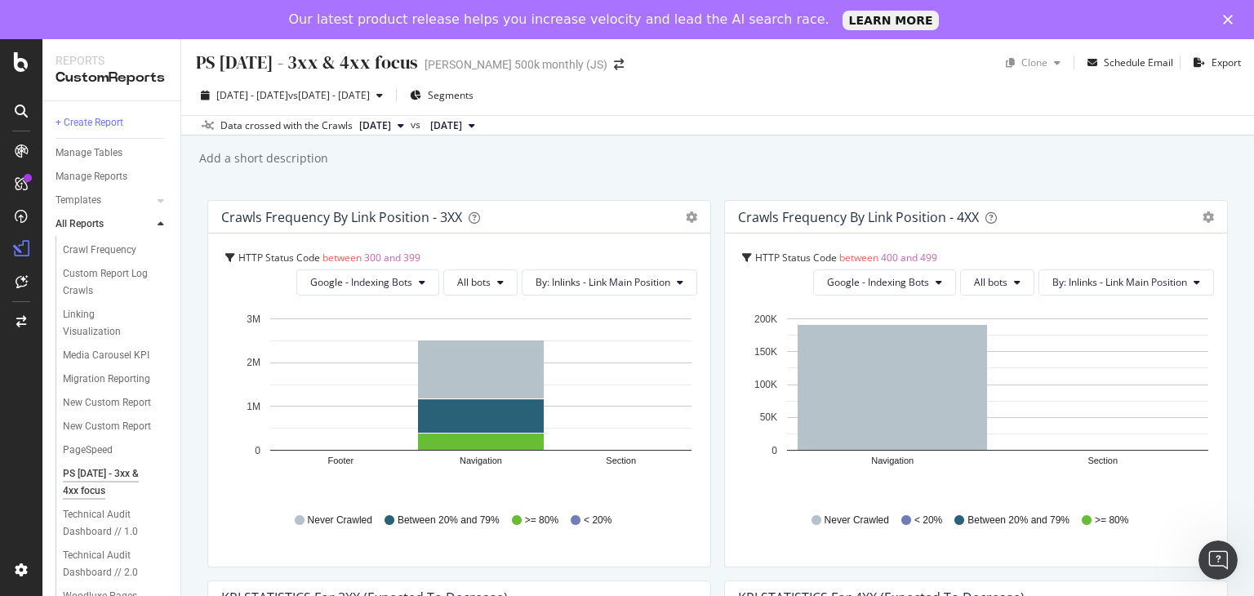
scroll to position [0, 0]
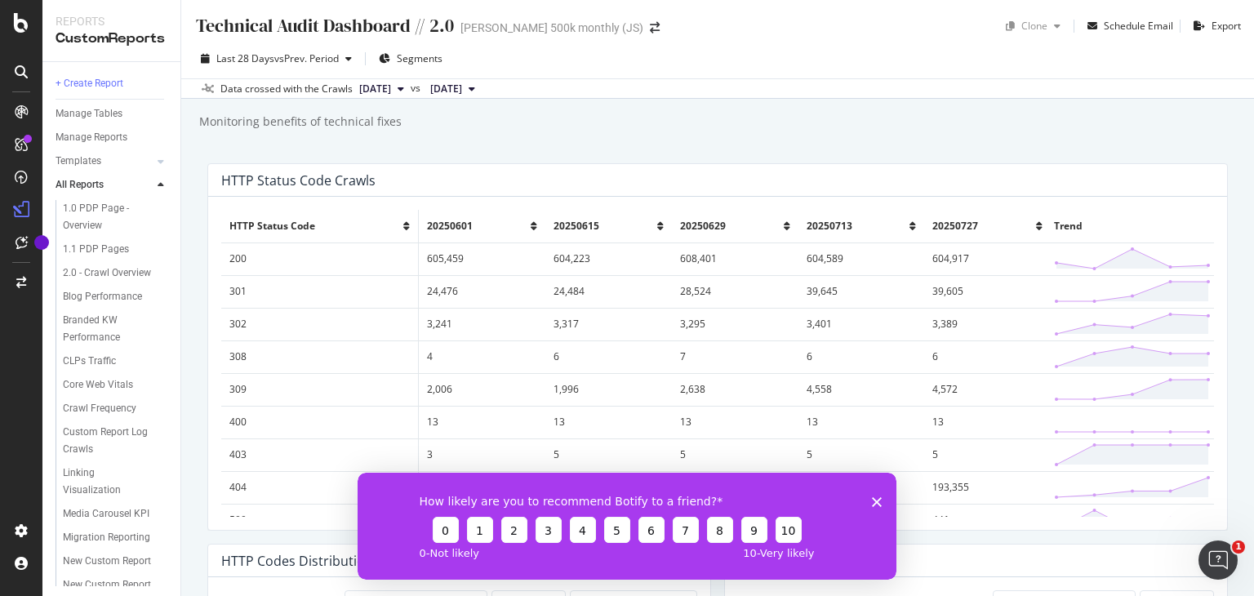
click at [876, 502] on polygon "Close survey" at bounding box center [877, 501] width 10 height 10
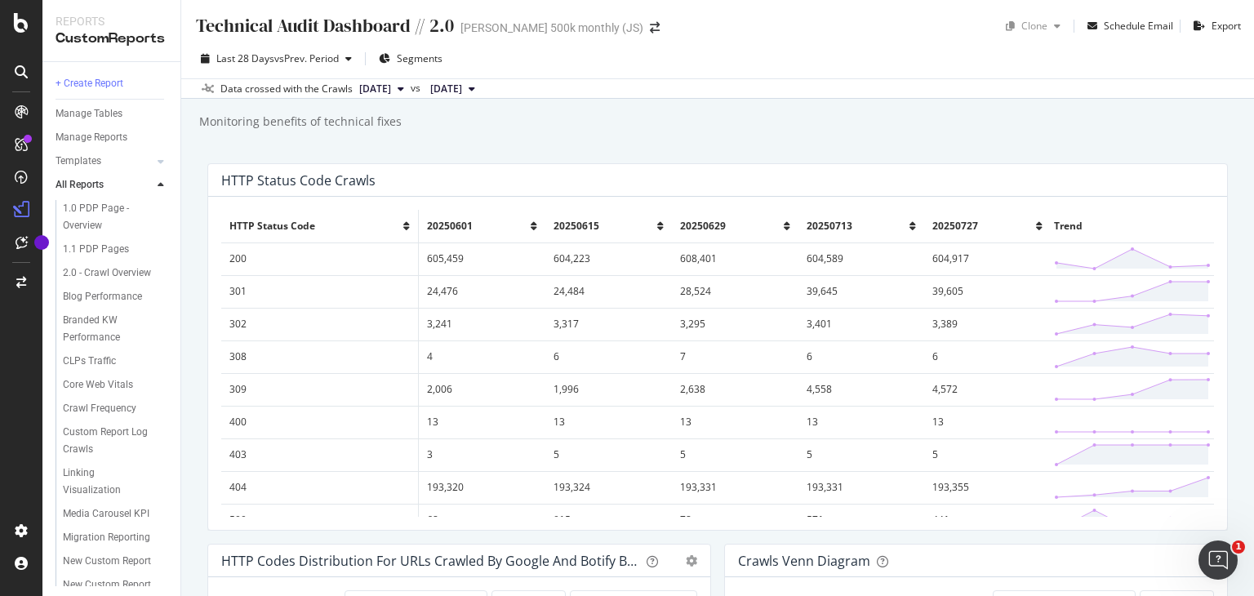
click at [475, 87] on icon at bounding box center [471, 89] width 7 height 10
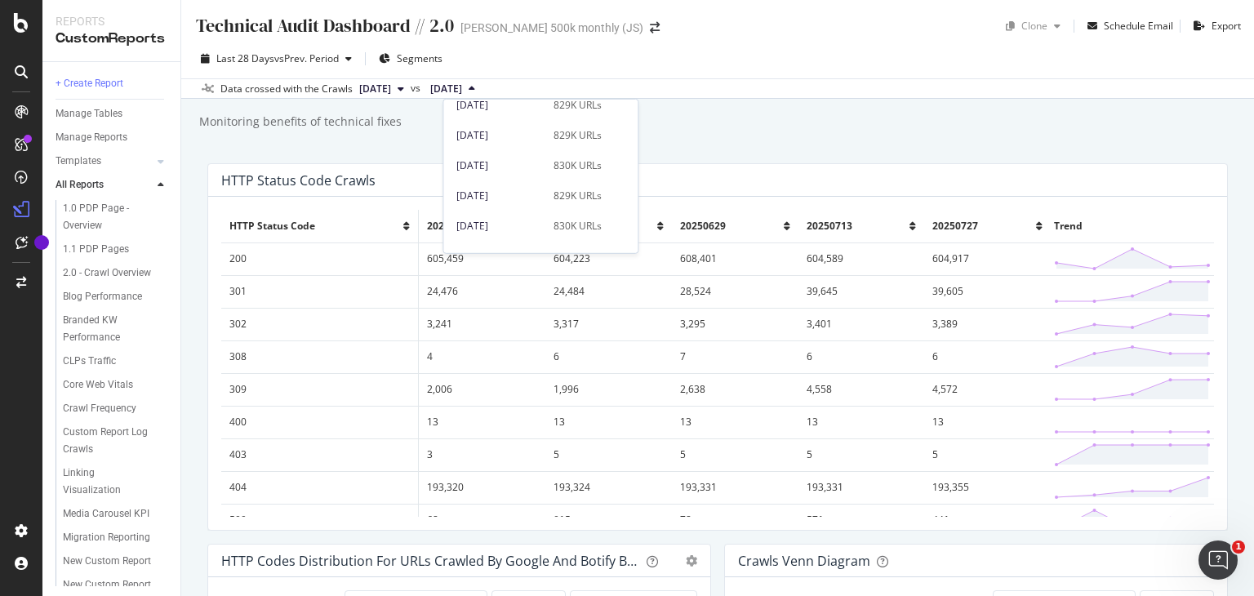
scroll to position [571, 0]
click at [496, 140] on div "[DATE]" at bounding box center [499, 142] width 87 height 15
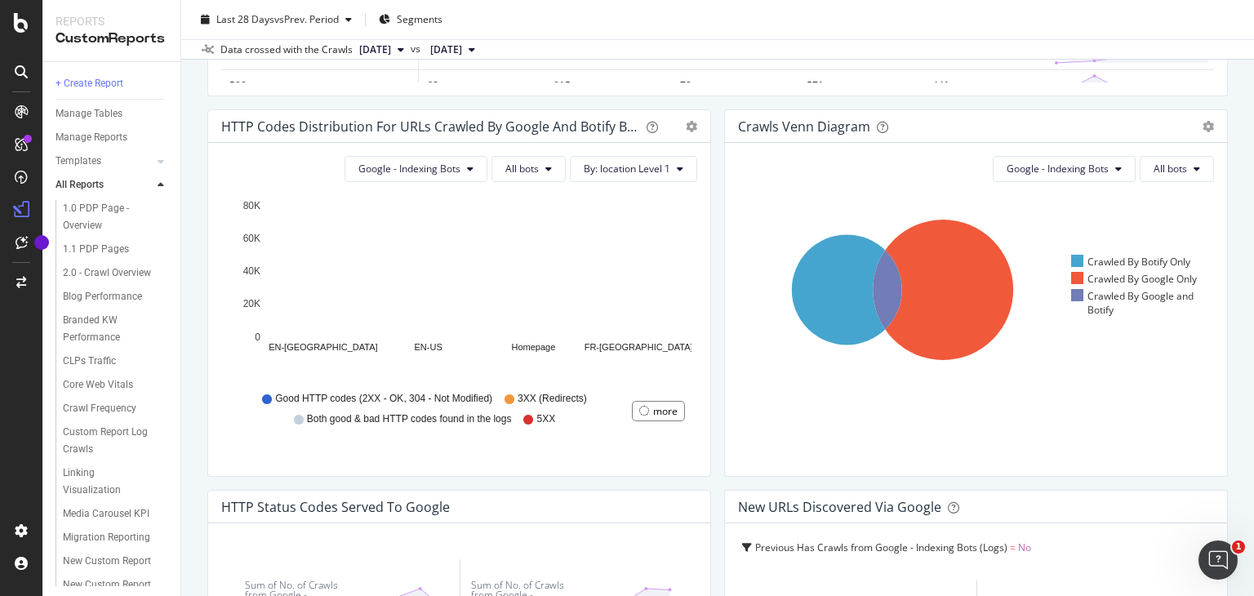
scroll to position [408, 0]
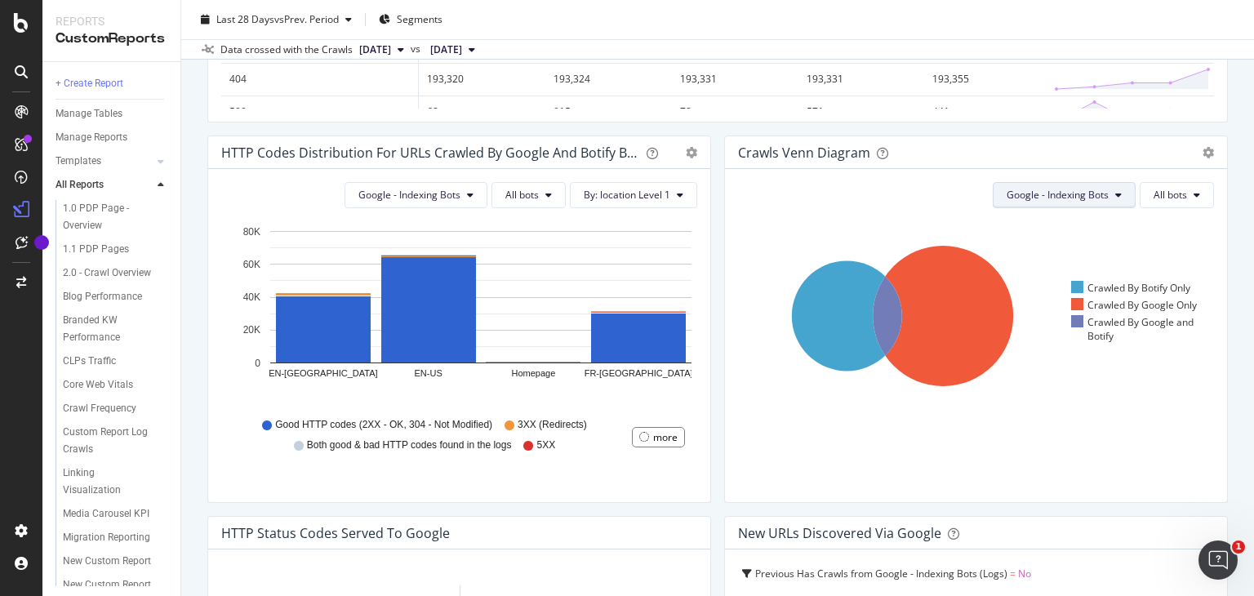
click at [1103, 193] on button "Google - Indexing Bots" at bounding box center [1063, 195] width 143 height 26
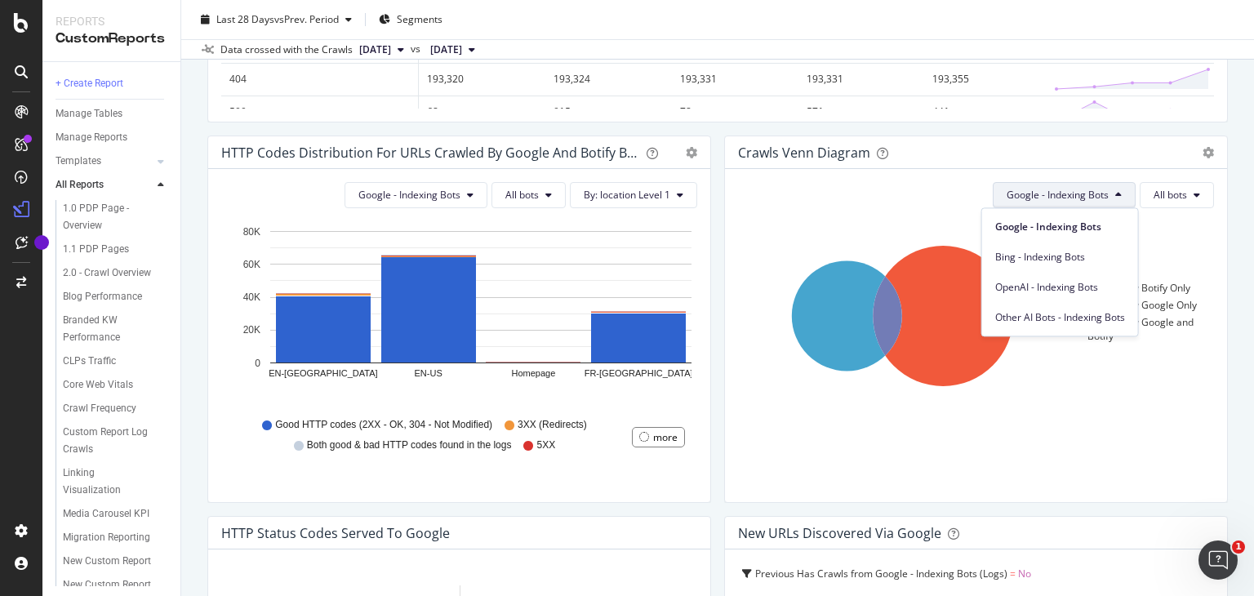
click at [854, 206] on div "Google - Indexing Bots All bots" at bounding box center [978, 195] width 472 height 26
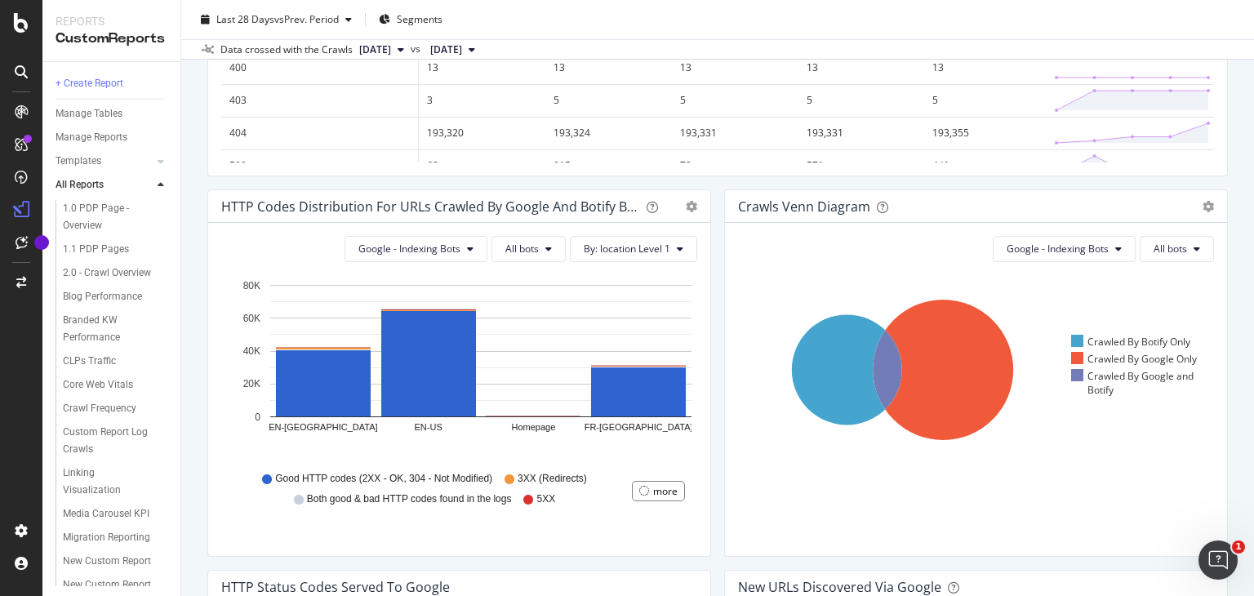
scroll to position [326, 0]
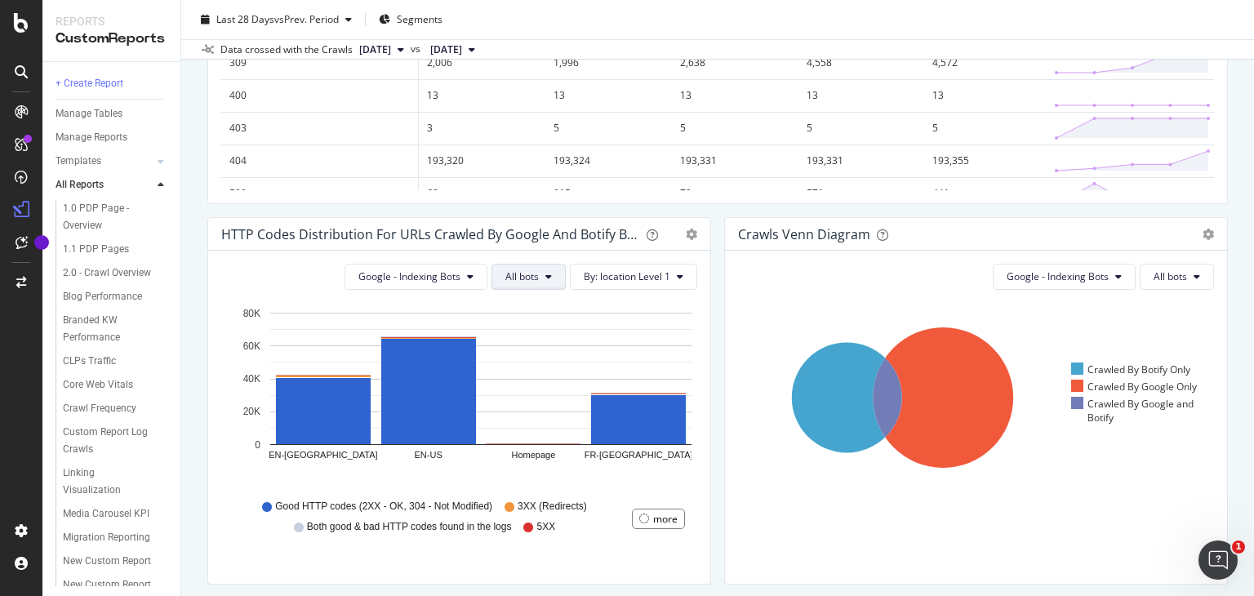
click at [546, 275] on button "All bots" at bounding box center [528, 277] width 74 height 26
click at [623, 281] on span "By: location Level 1" at bounding box center [627, 276] width 87 height 14
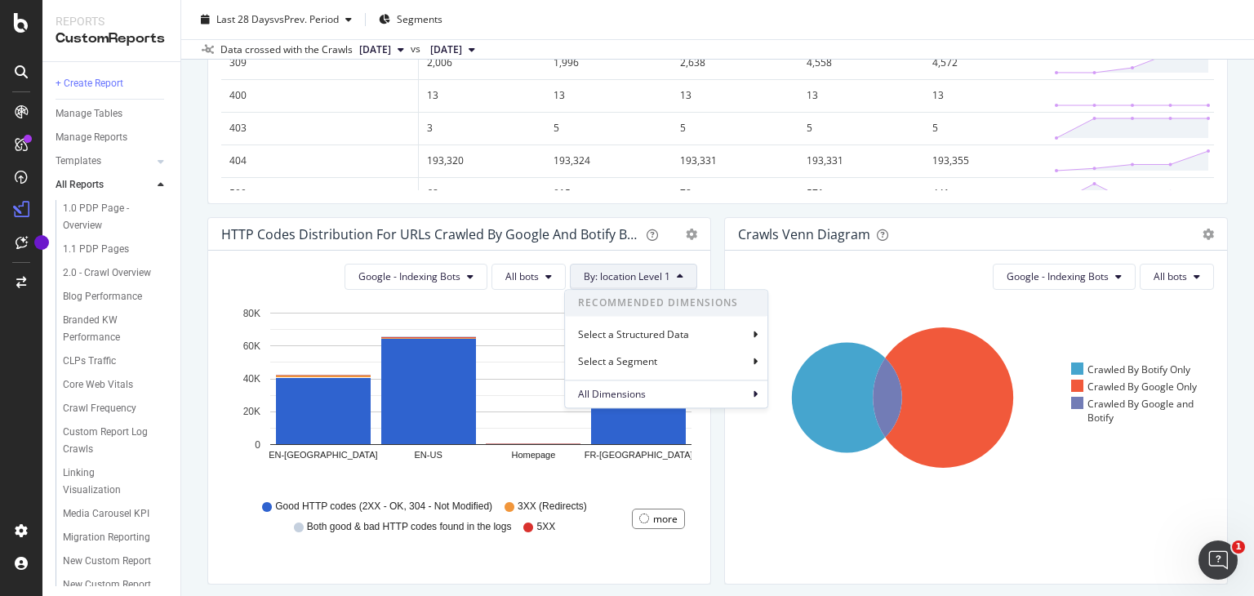
click at [623, 281] on span "By: location Level 1" at bounding box center [627, 276] width 87 height 14
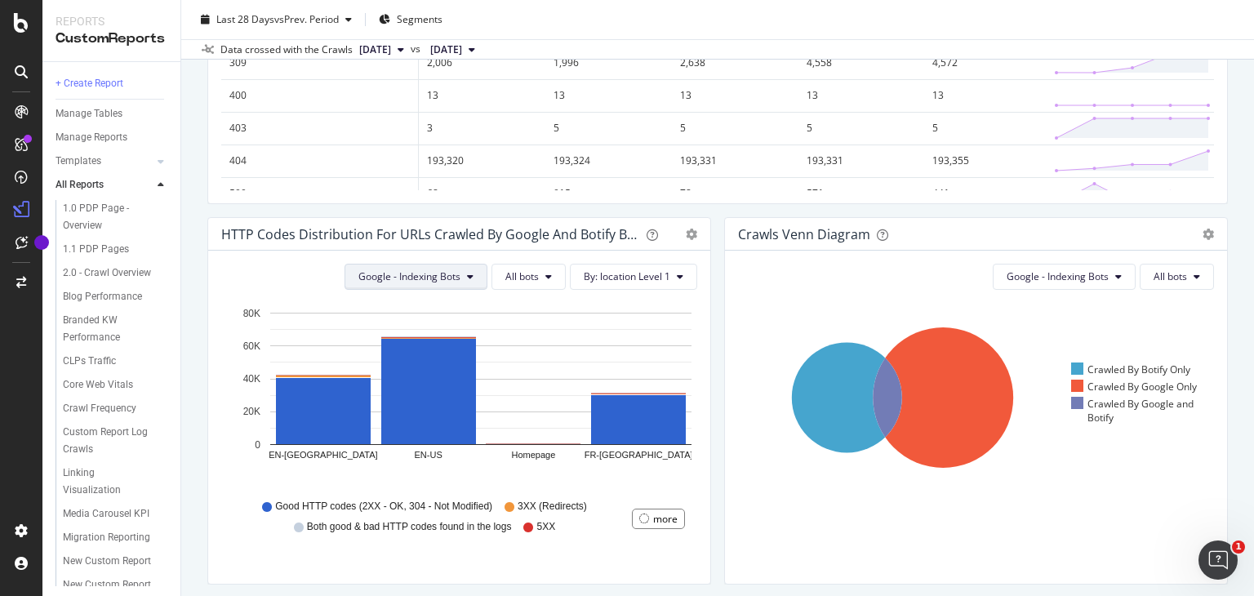
click at [469, 281] on button "Google - Indexing Bots" at bounding box center [415, 277] width 143 height 26
click at [248, 255] on div "Google - Indexing Bots All bots By: location Level 1 Hold CTRL while clicking t…" at bounding box center [459, 417] width 502 height 333
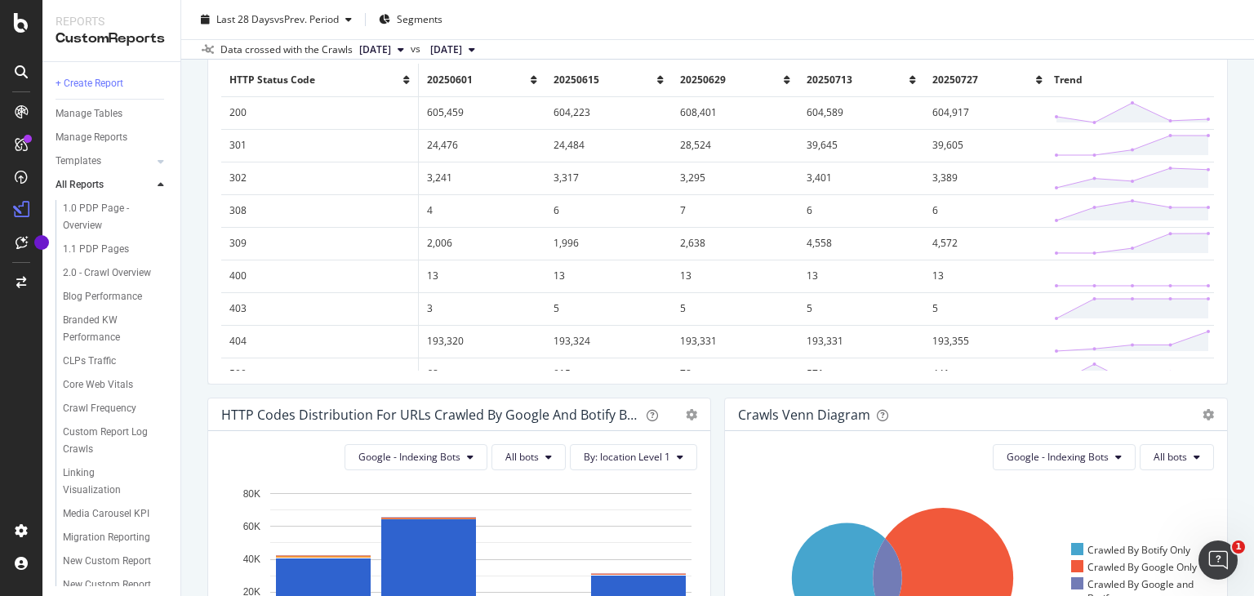
scroll to position [82, 0]
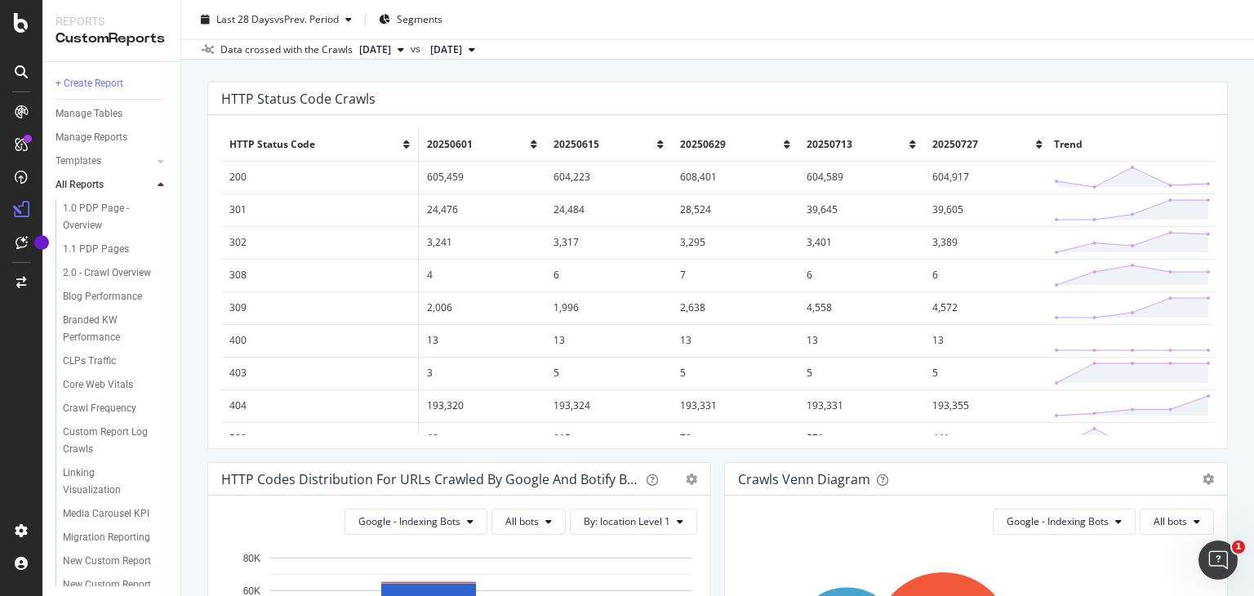
click at [235, 211] on td "301" at bounding box center [319, 209] width 197 height 33
click at [238, 209] on td "301" at bounding box center [319, 209] width 197 height 33
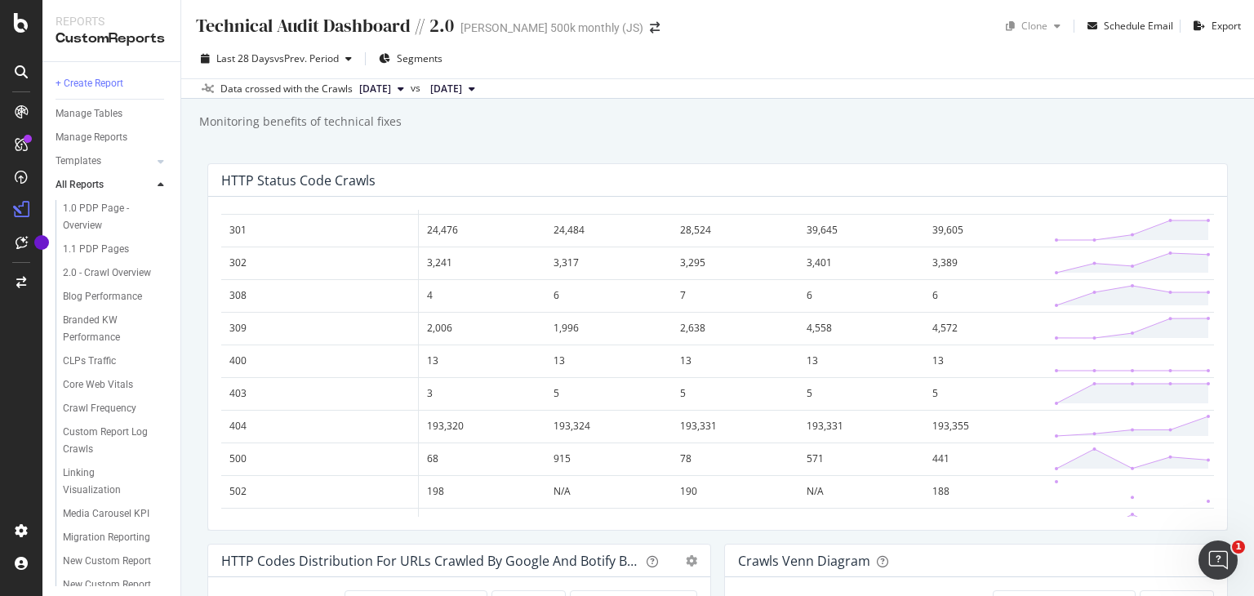
scroll to position [0, 0]
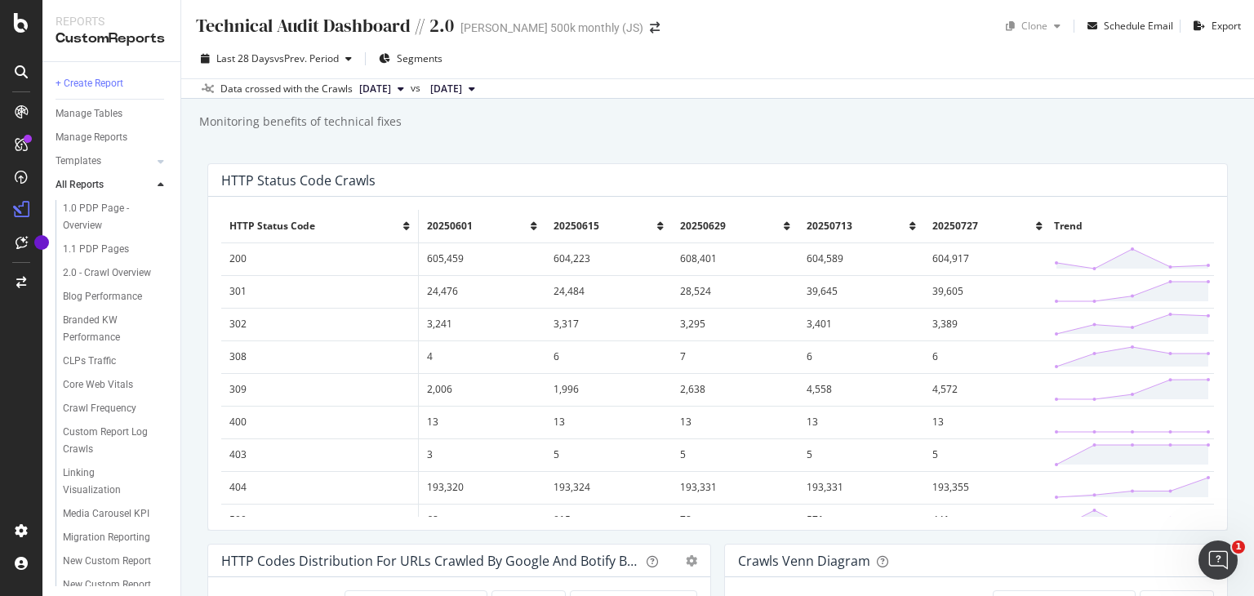
click at [924, 322] on td "3,389" at bounding box center [987, 324] width 126 height 33
click at [74, 305] on div "Blog Performance" at bounding box center [102, 296] width 79 height 17
